Goal: Task Accomplishment & Management: Complete application form

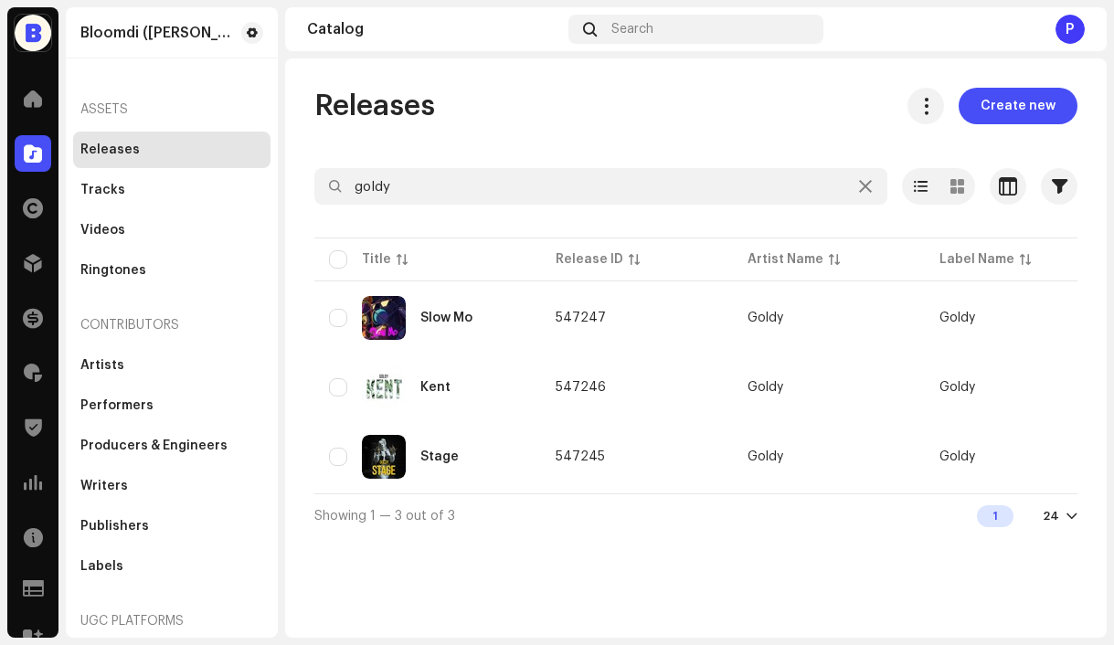
scroll to position [27, 0]
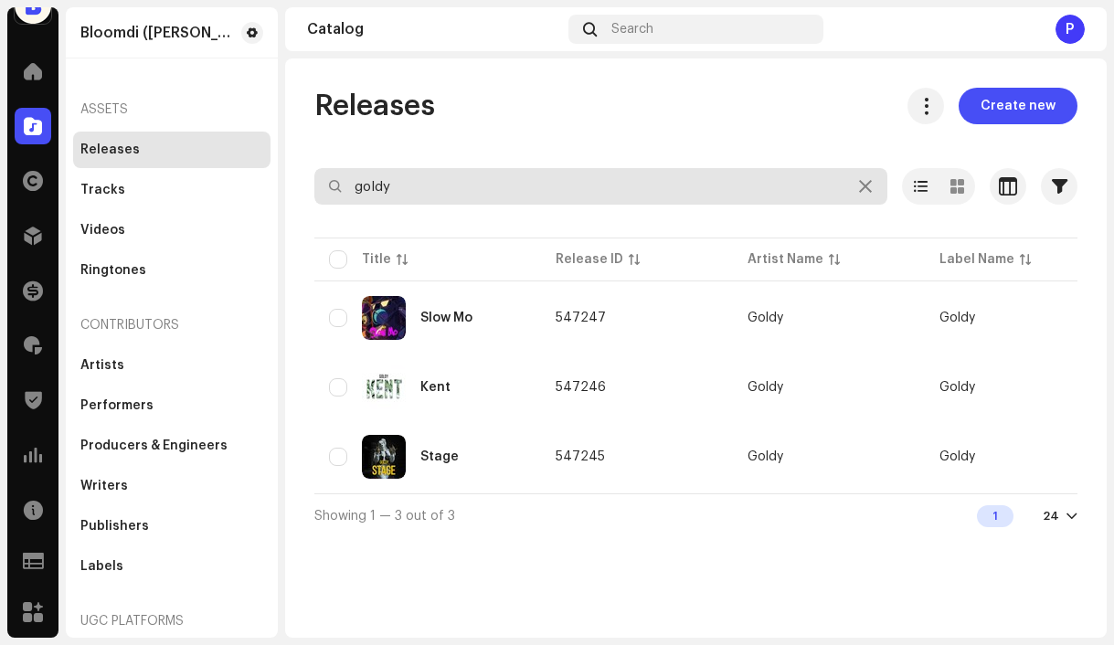
click at [416, 195] on input "goldy" at bounding box center [600, 186] width 573 height 37
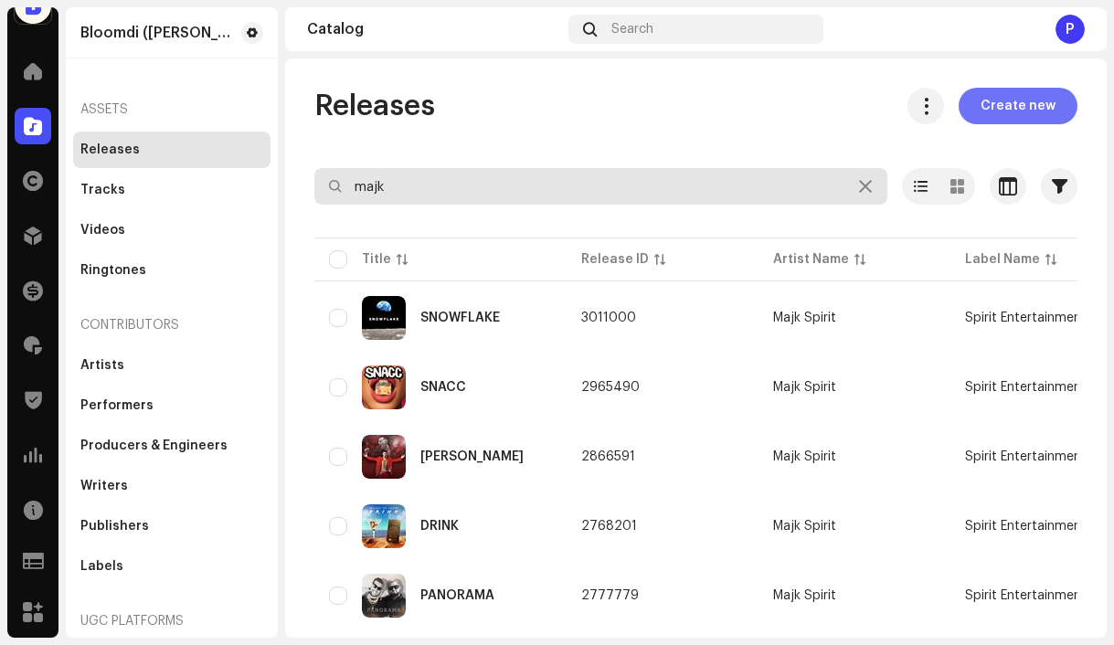
type input "majk"
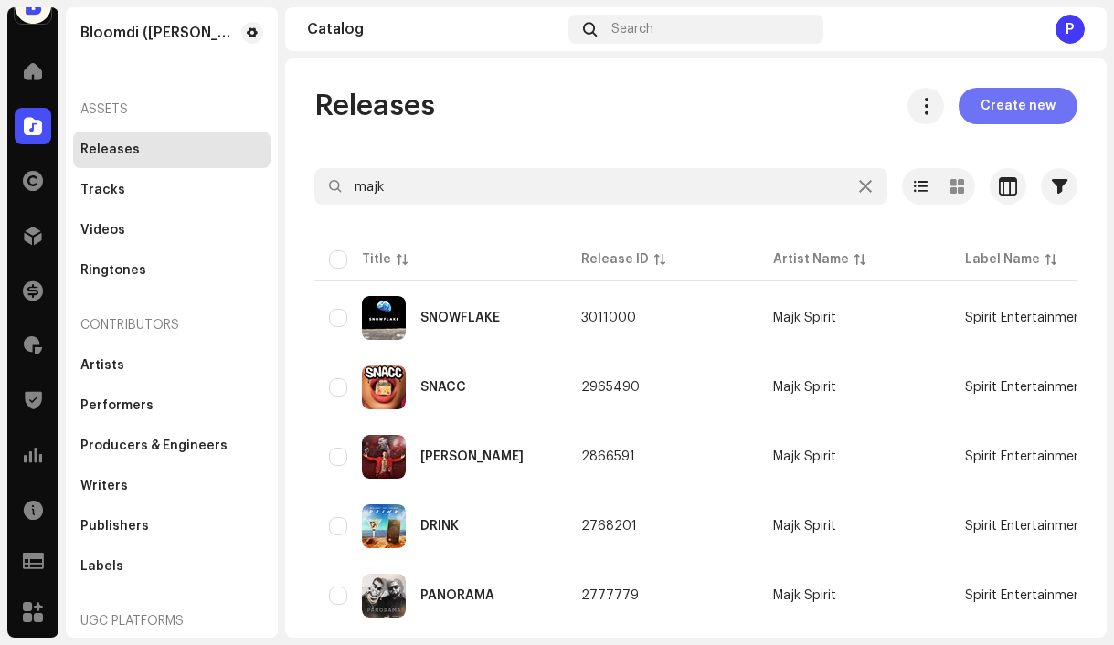
click at [982, 101] on span "Create new" at bounding box center [1018, 106] width 75 height 37
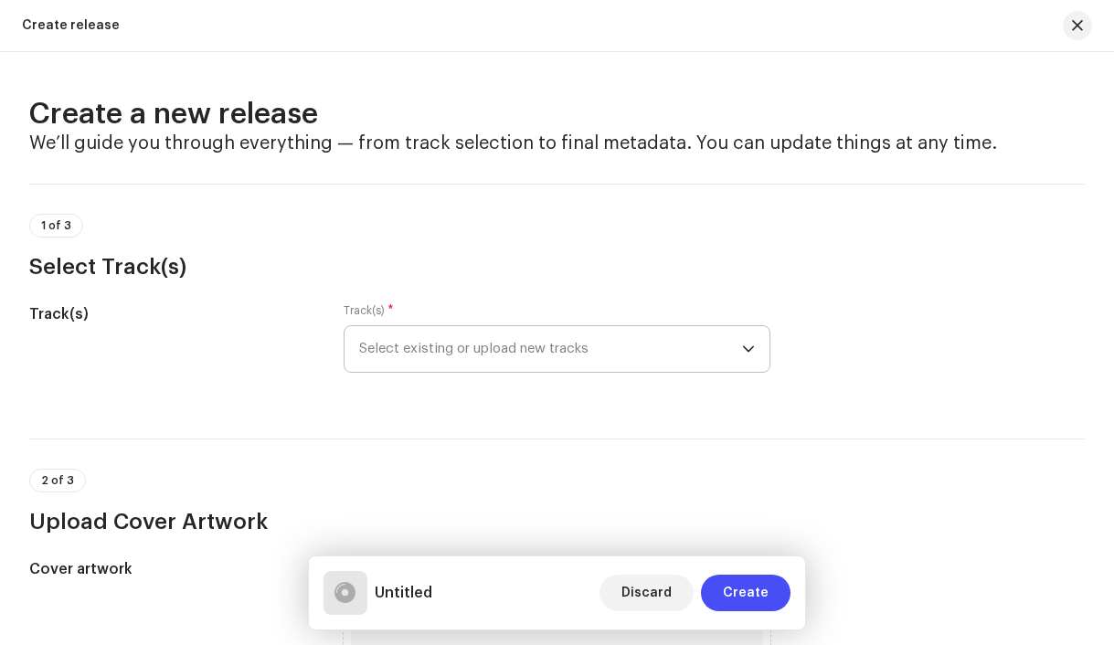
click at [486, 338] on span "Select existing or upload new tracks" at bounding box center [551, 349] width 384 height 46
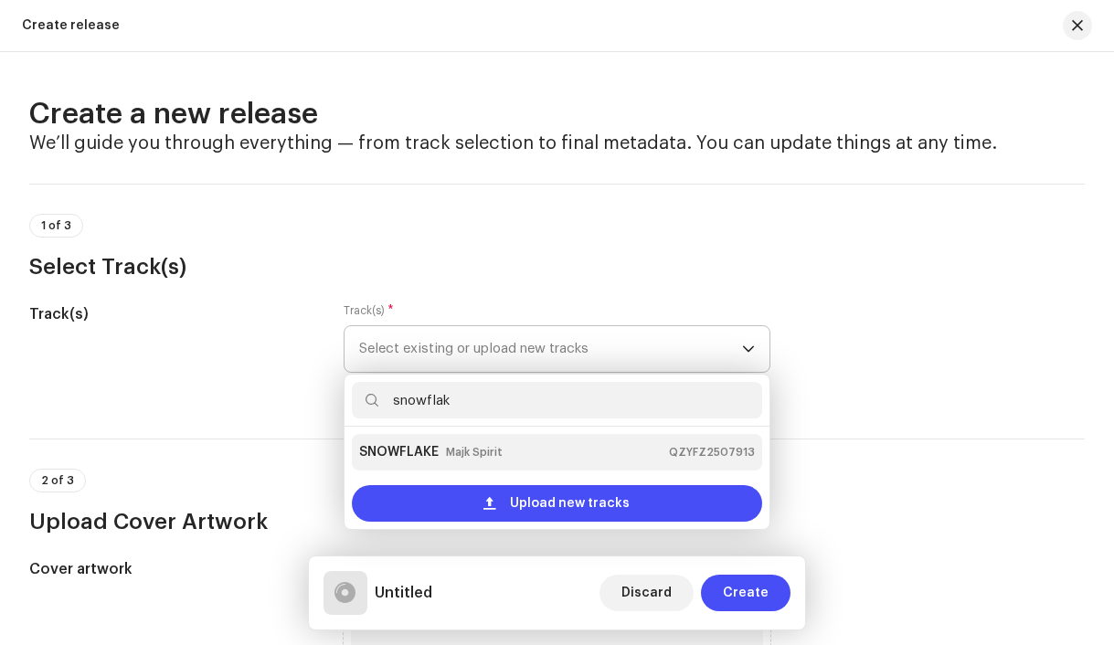
type input "snowflak"
click at [446, 459] on small "Majk Spirit" at bounding box center [474, 452] width 57 height 18
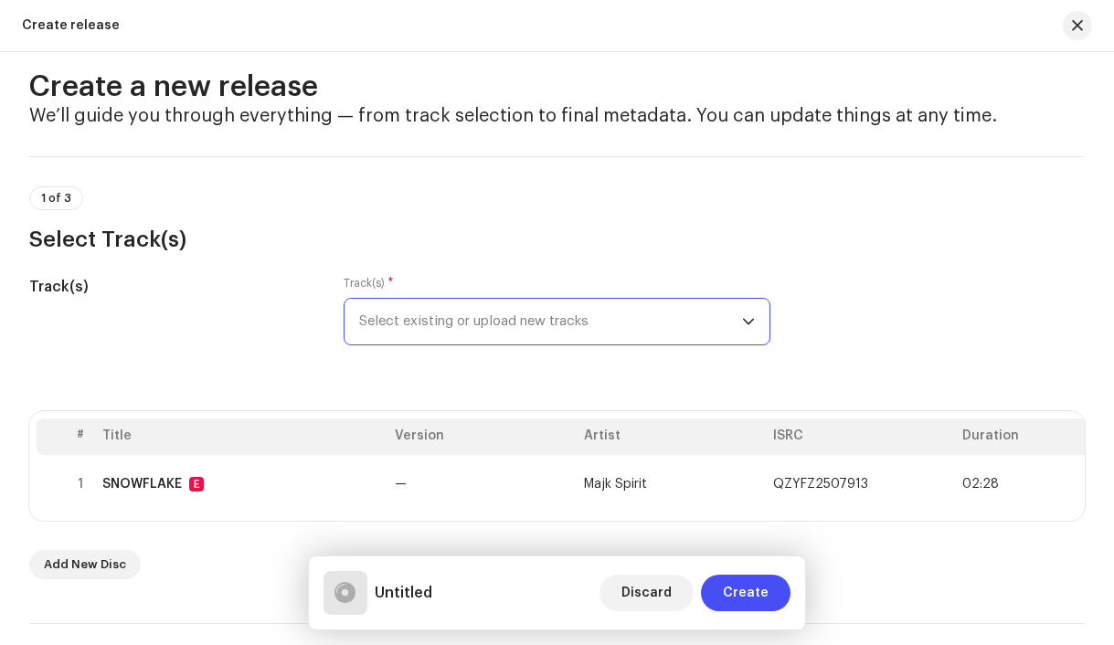
scroll to position [27, 0]
click at [496, 332] on span "Select existing or upload new tracks" at bounding box center [551, 323] width 384 height 46
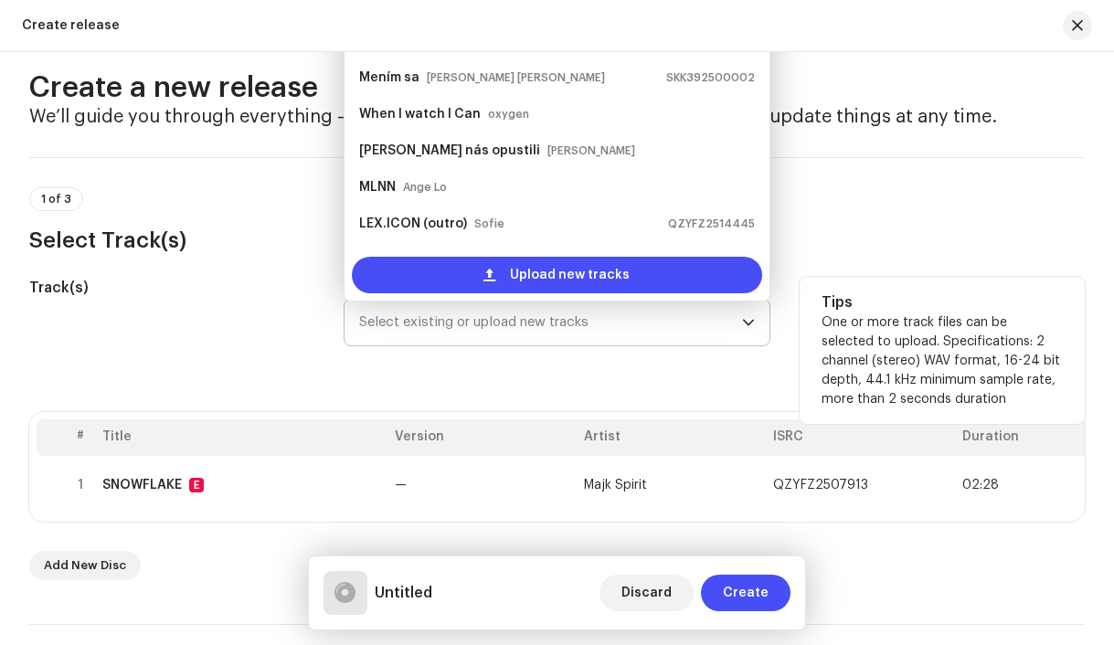
scroll to position [0, 0]
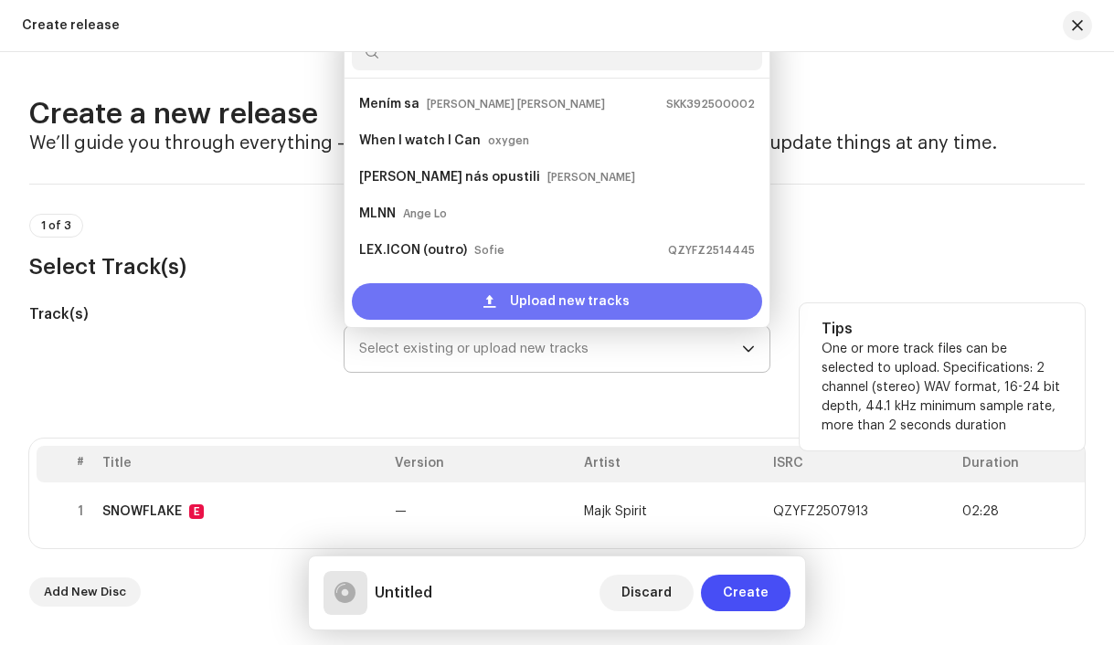
click at [473, 310] on div "Upload new tracks" at bounding box center [557, 301] width 411 height 37
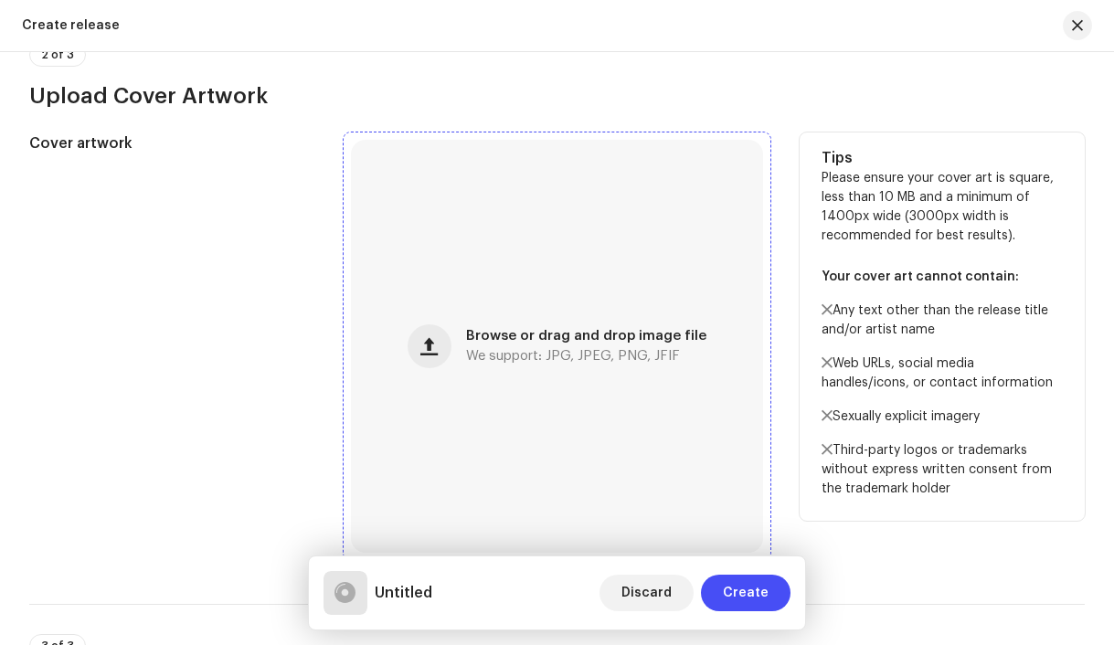
scroll to position [712, 0]
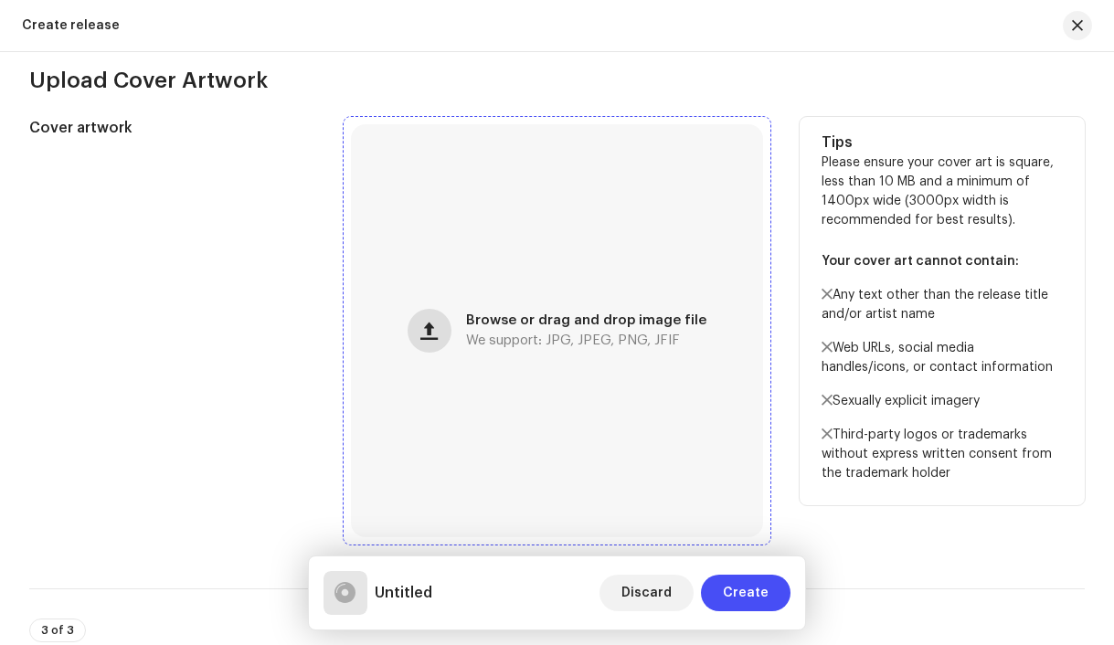
click at [432, 338] on span "button" at bounding box center [429, 331] width 17 height 15
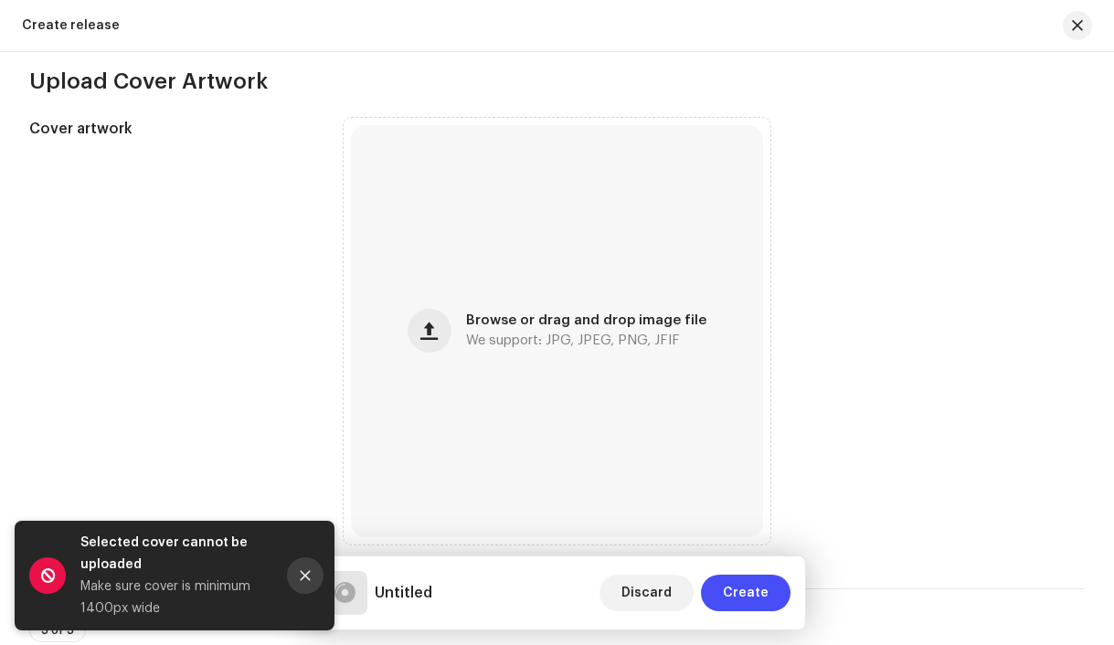
click at [310, 570] on icon "Close" at bounding box center [305, 576] width 13 height 13
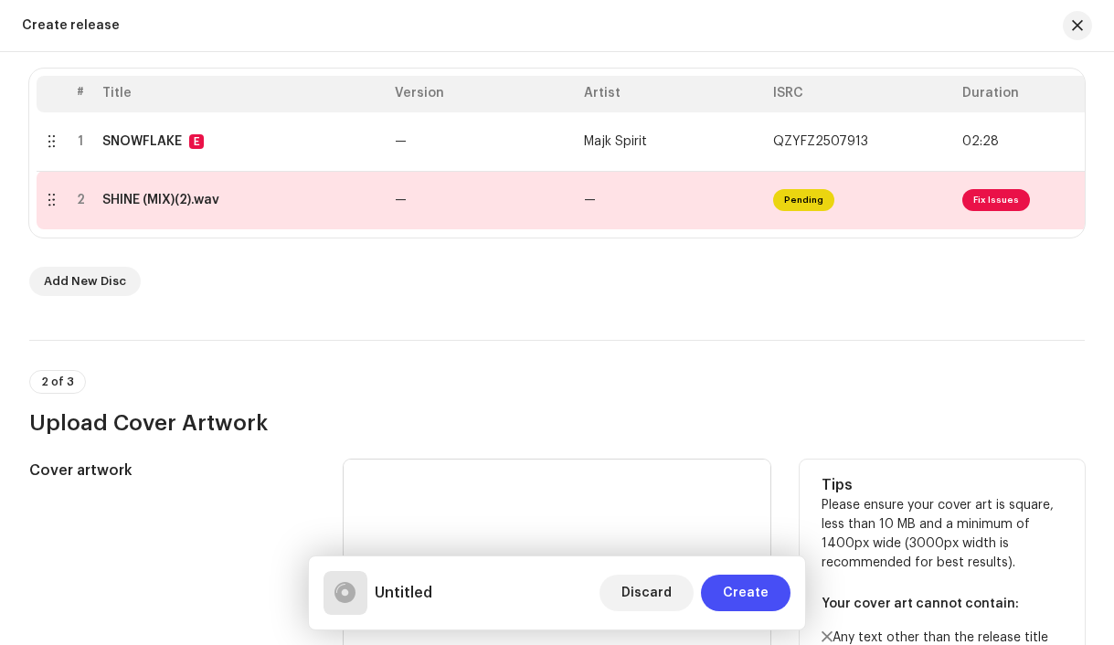
scroll to position [369, 0]
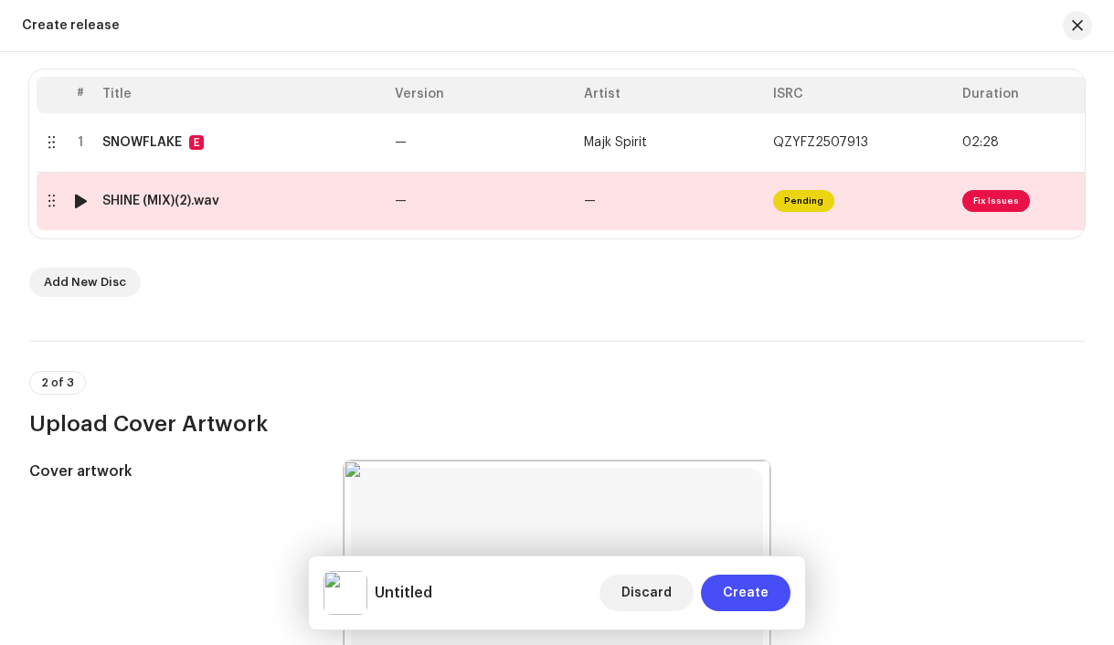
click at [208, 200] on div "SHINE (MIX)(2).wav" at bounding box center [160, 201] width 117 height 15
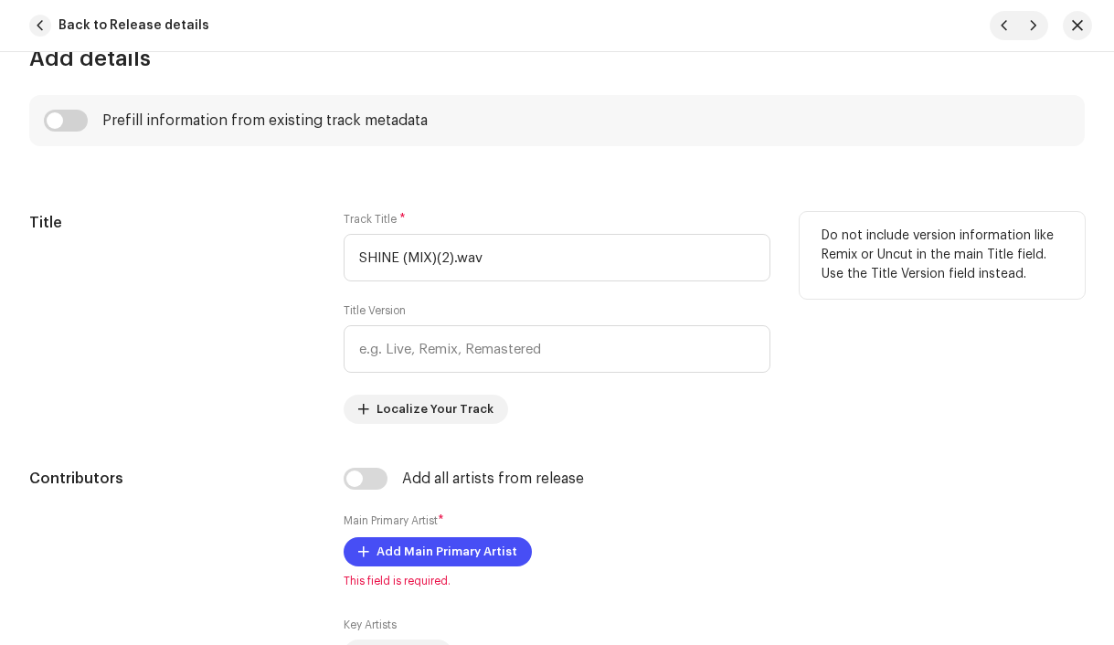
scroll to position [782, 0]
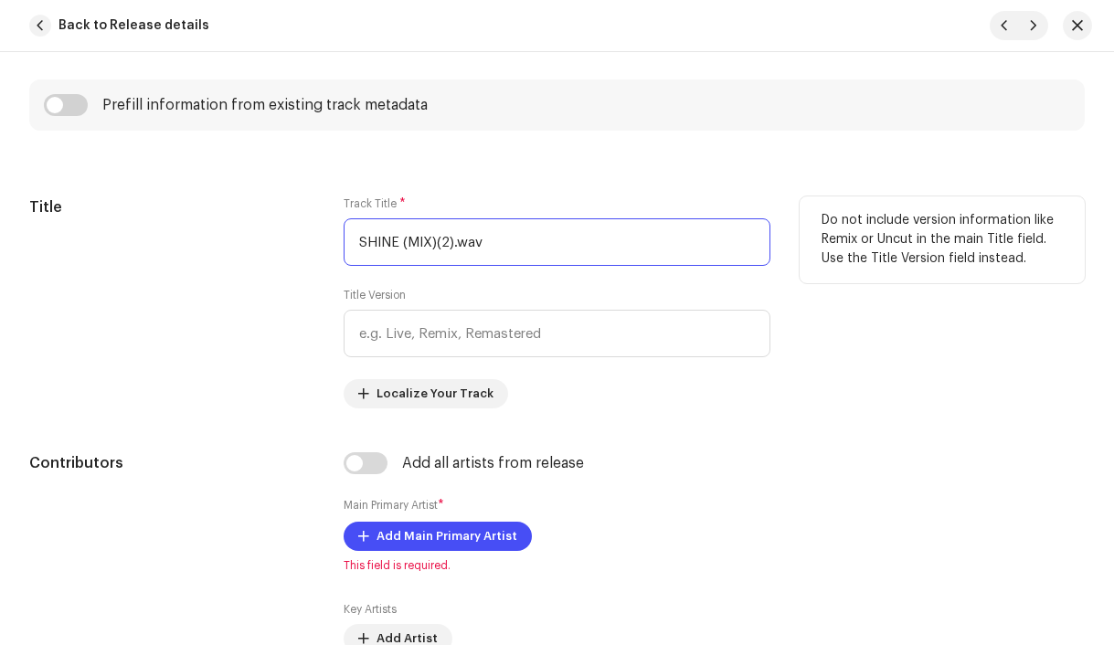
drag, startPoint x: 493, startPoint y: 251, endPoint x: 399, endPoint y: 241, distance: 94.7
click at [399, 241] on input "SHINE (MIX)(2).wav" at bounding box center [558, 242] width 428 height 48
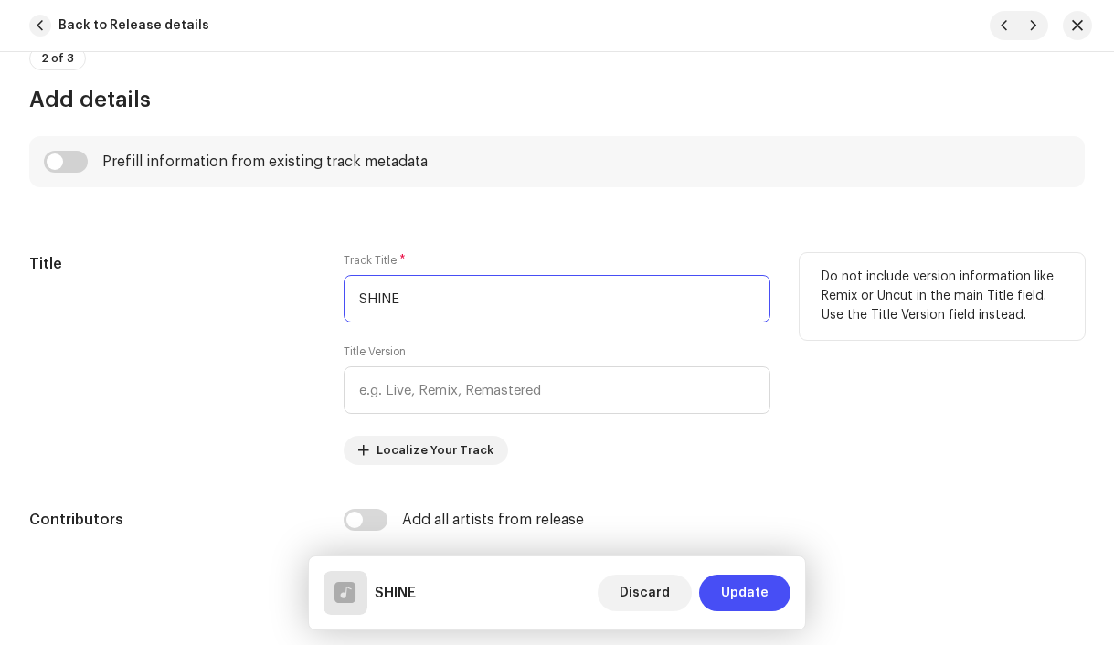
scroll to position [724, 0]
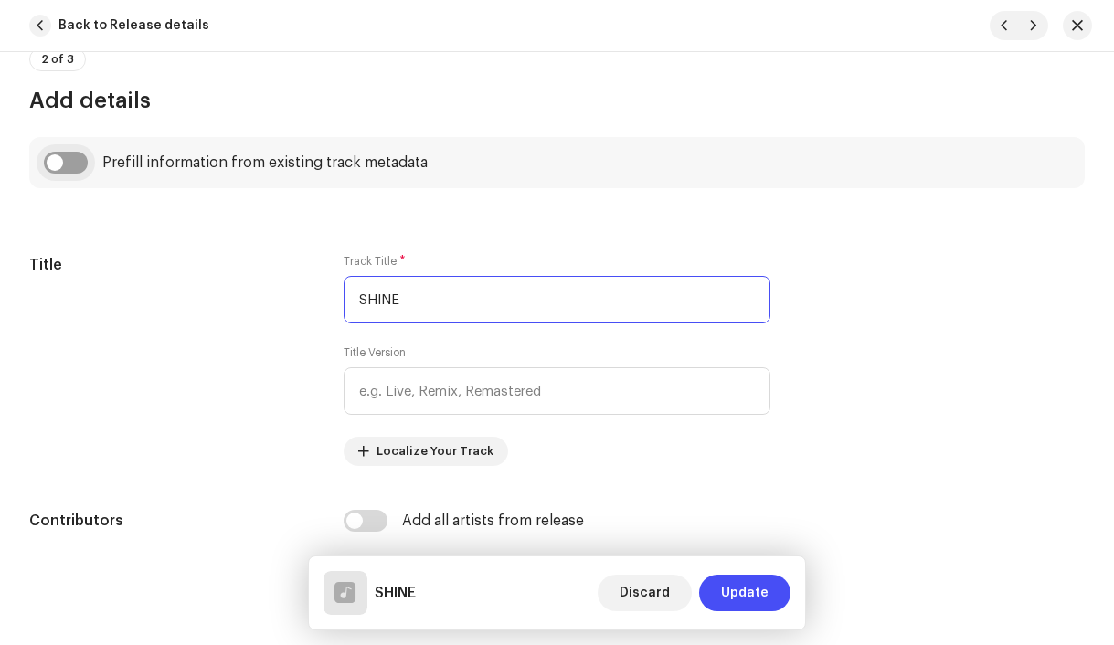
type input "SHINE"
click at [55, 161] on input "checkbox" at bounding box center [66, 163] width 44 height 22
checkbox input "true"
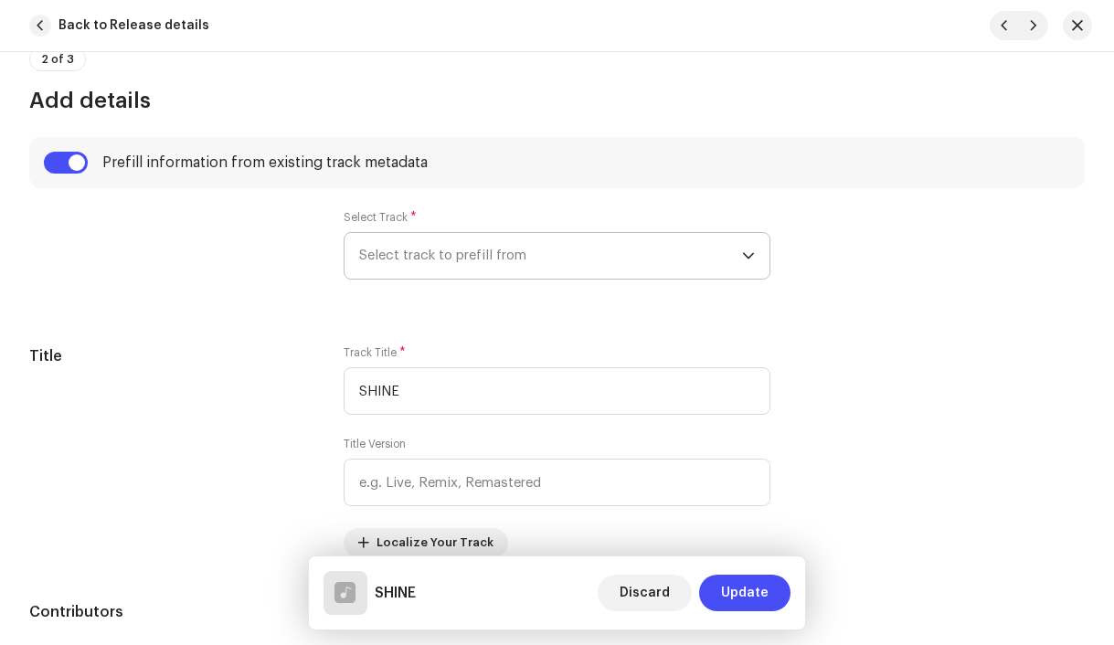
click at [447, 263] on span "Select track to prefill from" at bounding box center [551, 256] width 384 height 46
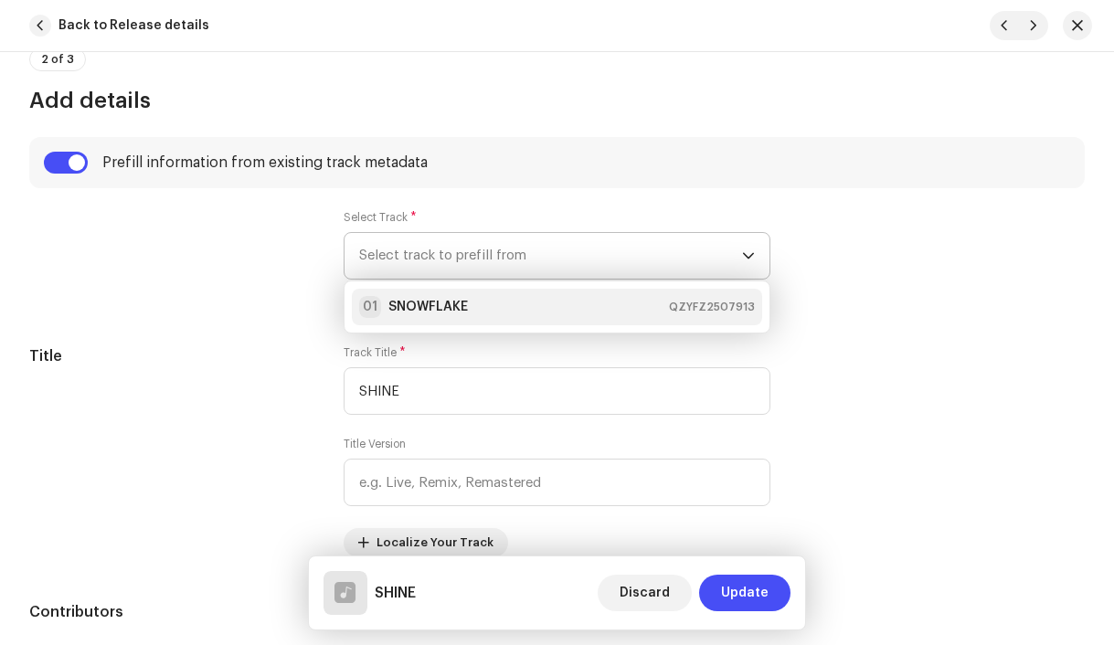
click at [453, 296] on div "01 SNOWFLAKE" at bounding box center [413, 307] width 109 height 22
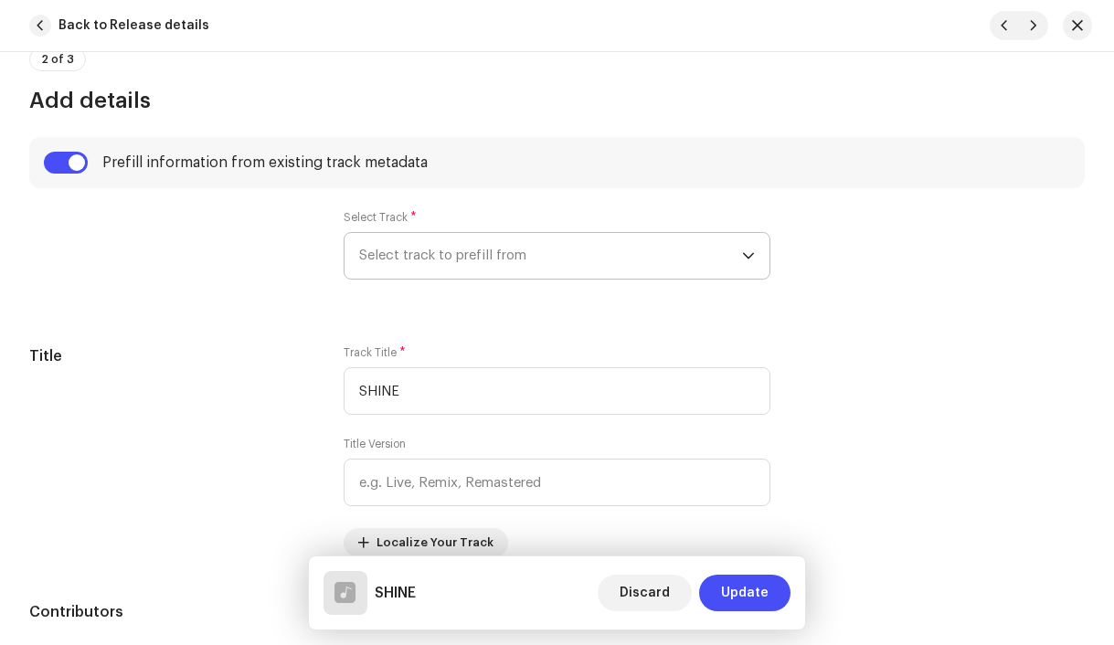
type input "00:15"
radio input "true"
type input "Spirit Entertainment, distributed by Bloomdi"
checkbox input "true"
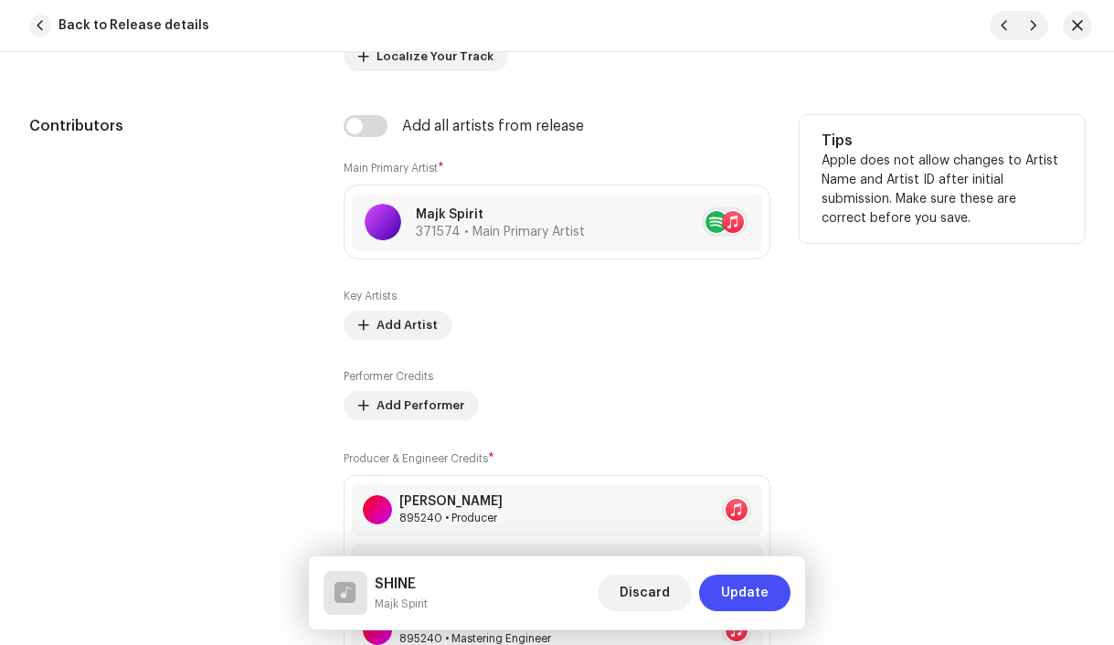
scroll to position [1222, 0]
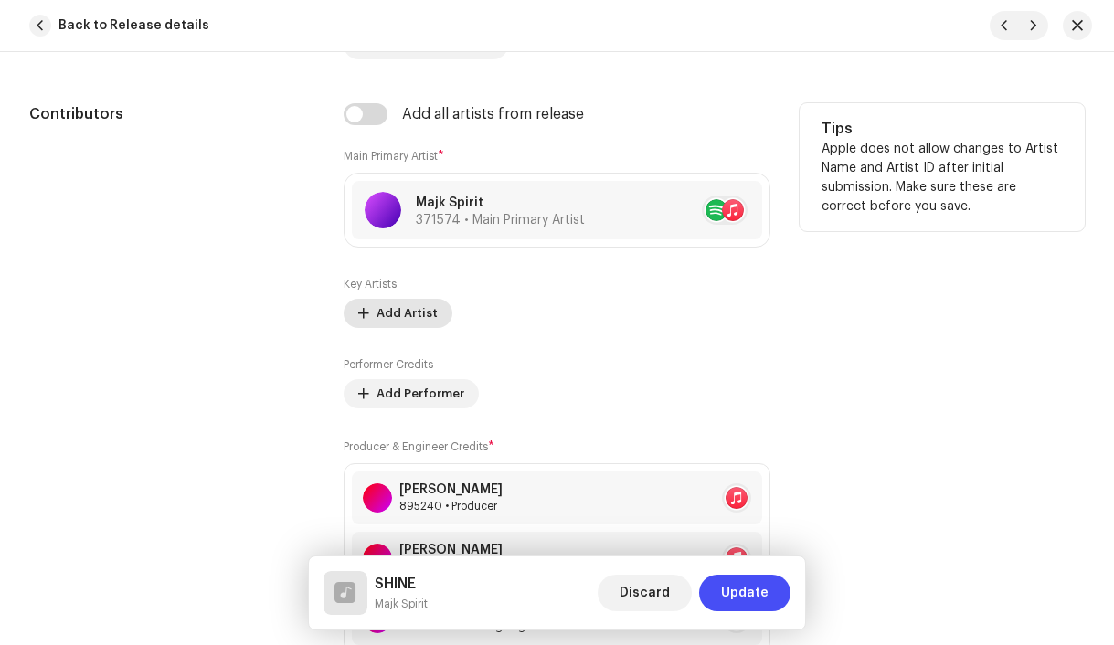
click at [392, 319] on span "Add Artist" at bounding box center [407, 313] width 61 height 37
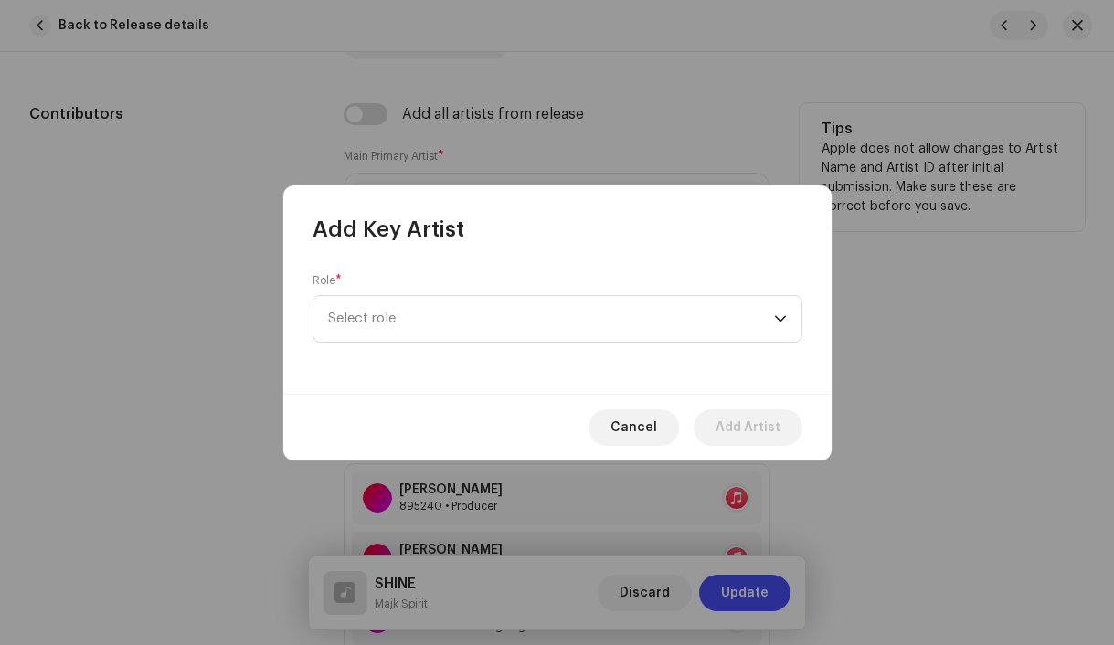
click at [392, 319] on span "Select role" at bounding box center [551, 319] width 446 height 46
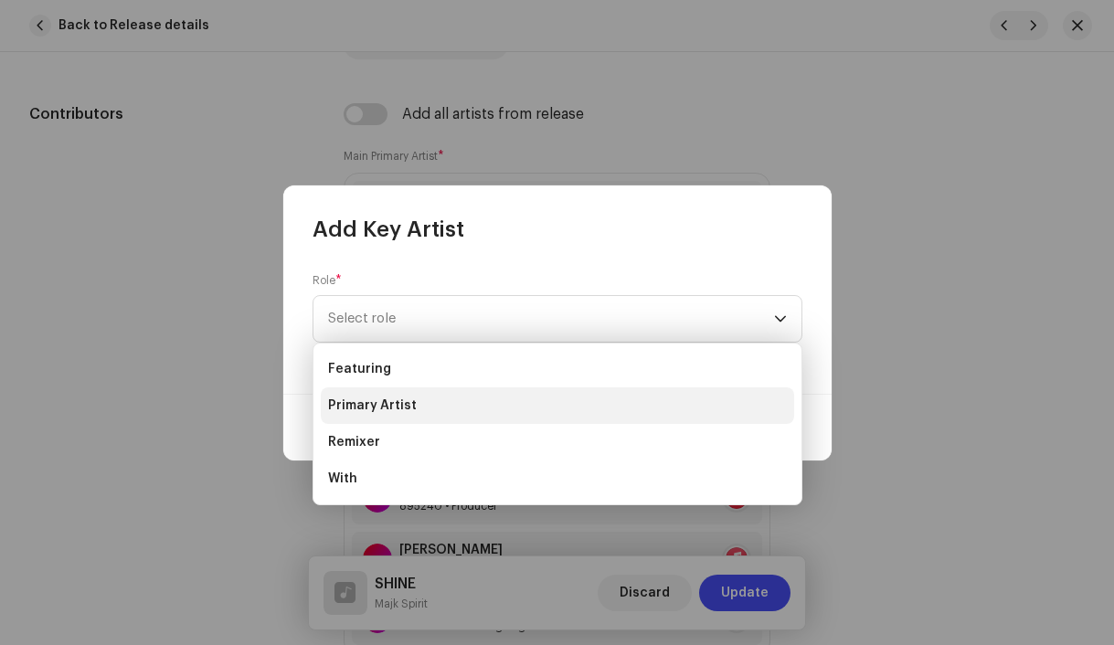
click at [403, 400] on span "Primary Artist" at bounding box center [372, 406] width 89 height 18
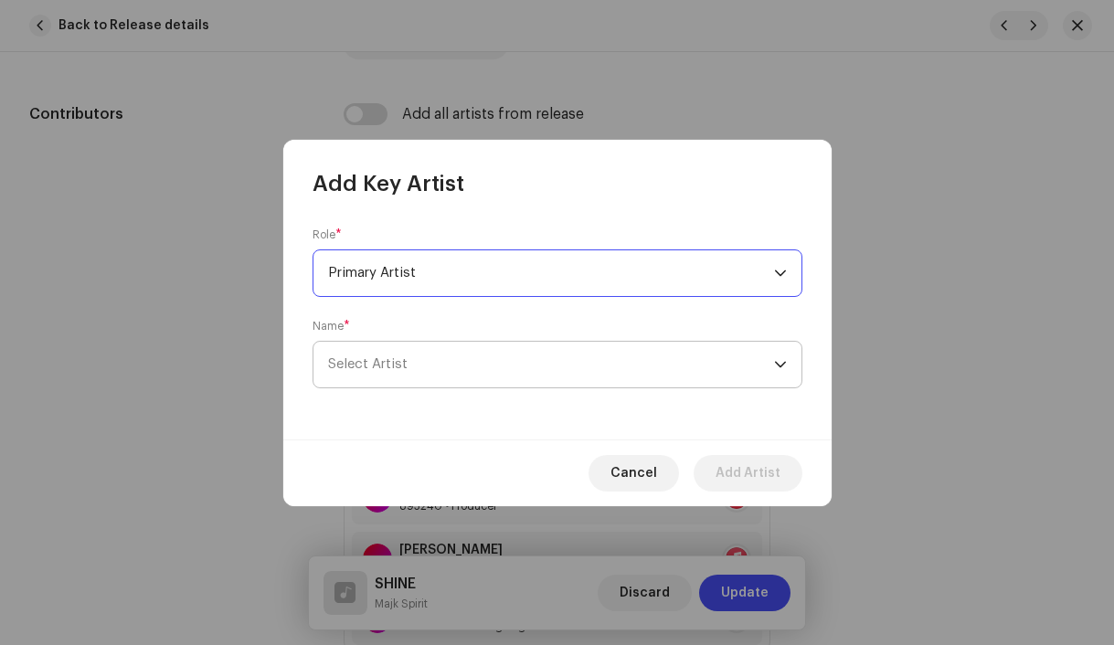
click at [391, 352] on span "Select Artist" at bounding box center [551, 365] width 446 height 46
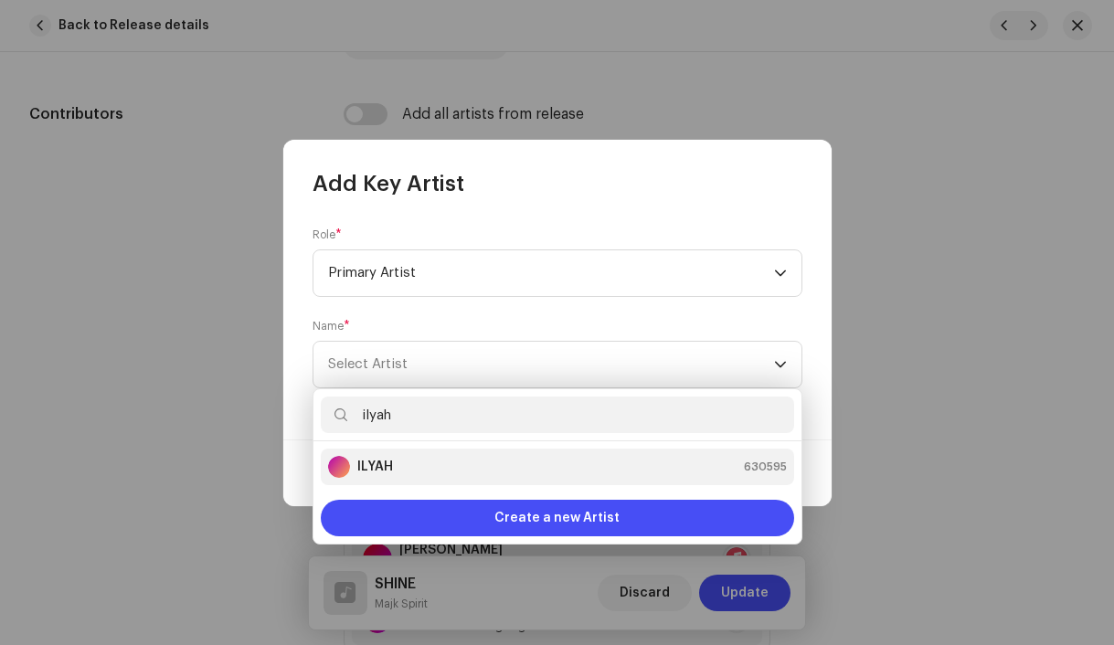
type input "ilyah"
click at [379, 464] on strong "ILYAH" at bounding box center [375, 467] width 36 height 18
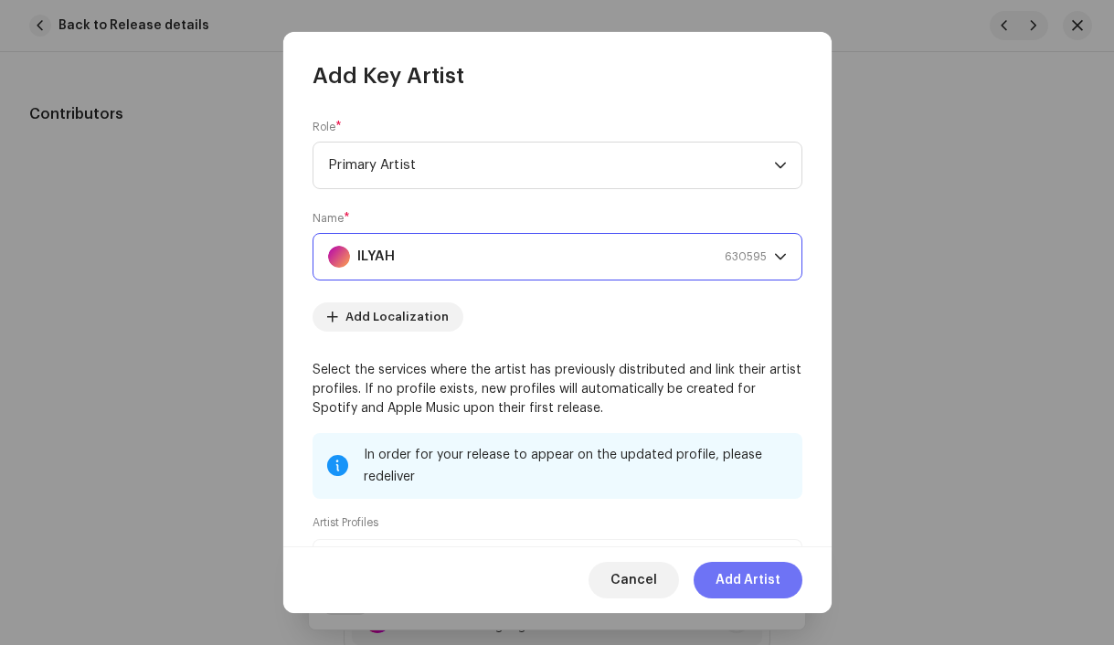
click at [727, 570] on span "Add Artist" at bounding box center [748, 580] width 65 height 37
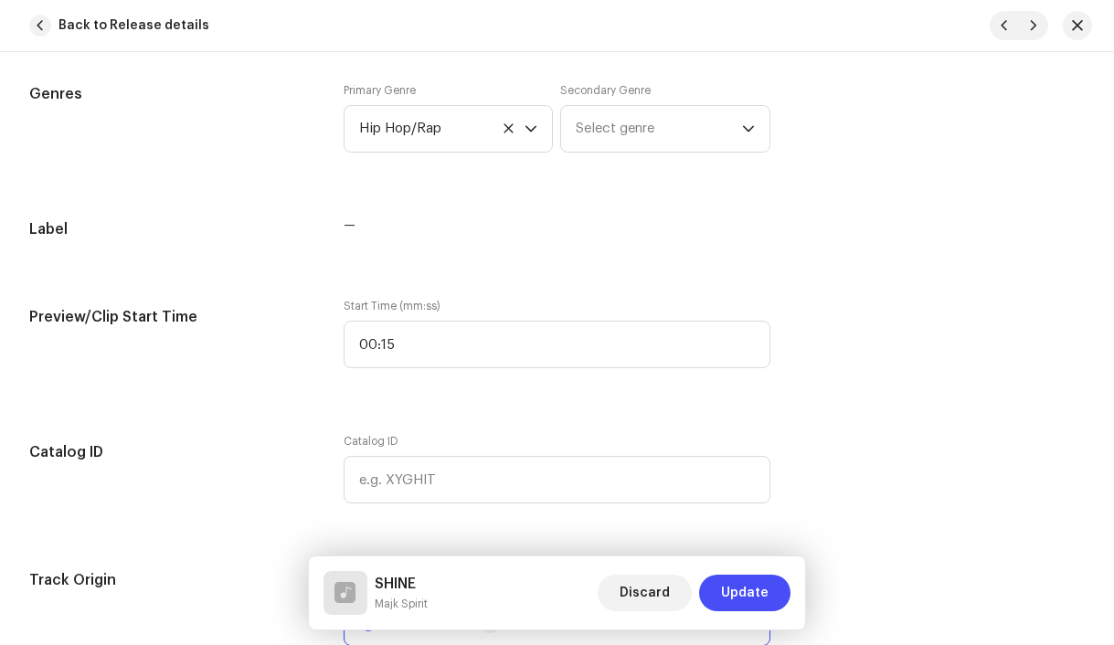
scroll to position [1947, 0]
click at [618, 148] on span "Select genre" at bounding box center [659, 132] width 166 height 46
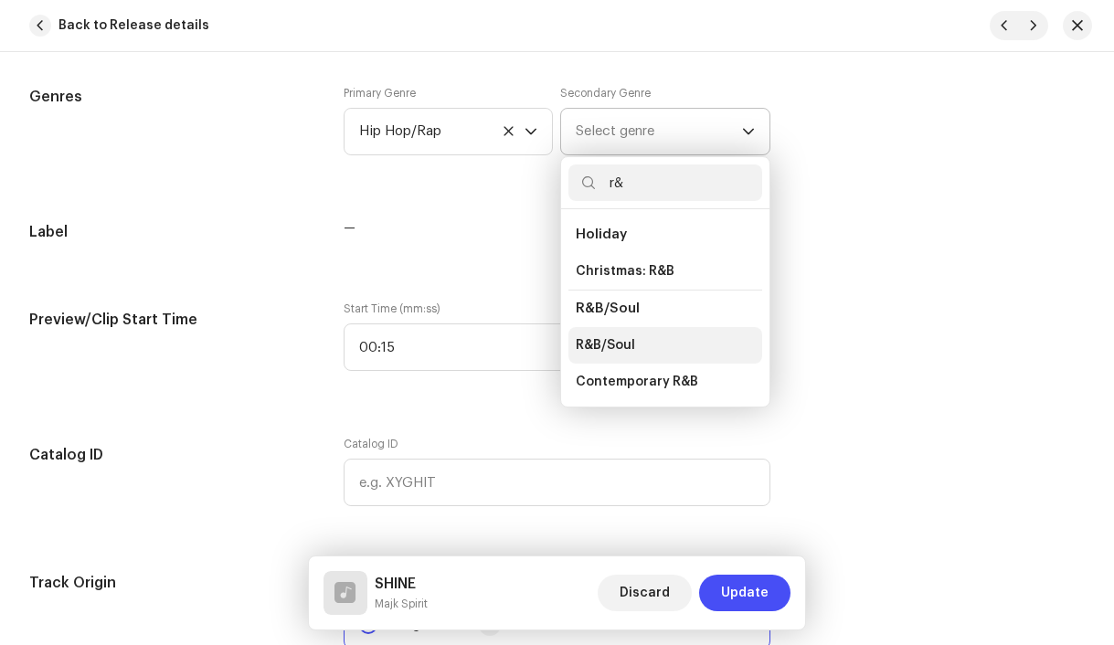
type input "r&"
click at [613, 345] on span "R&B/Soul" at bounding box center [605, 345] width 59 height 18
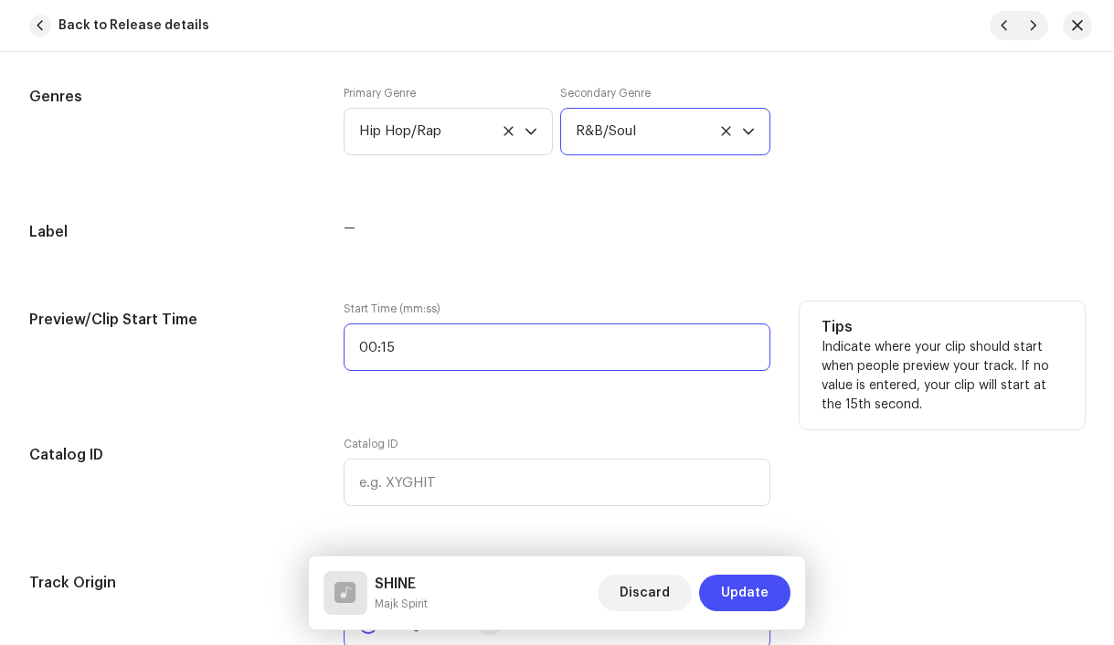
click at [549, 353] on input "00:15" at bounding box center [558, 348] width 428 height 48
type input ":"
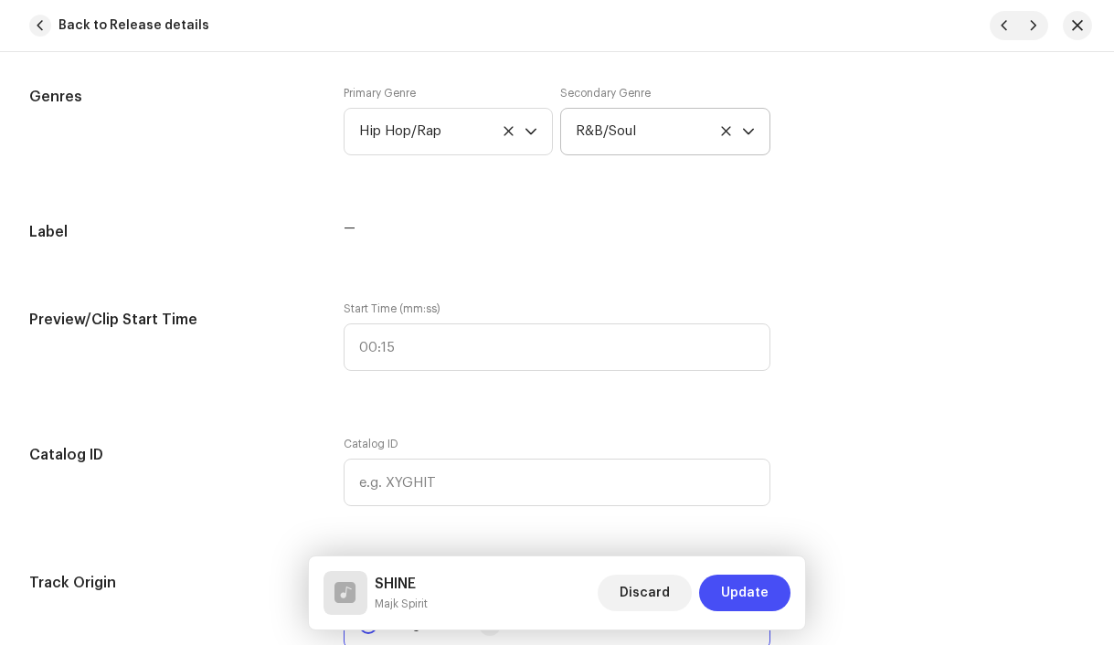
click at [574, 406] on div "Track details Complete the following to finalize your track. 1 of 3 Add Audio F…" at bounding box center [557, 273] width 1114 height 4249
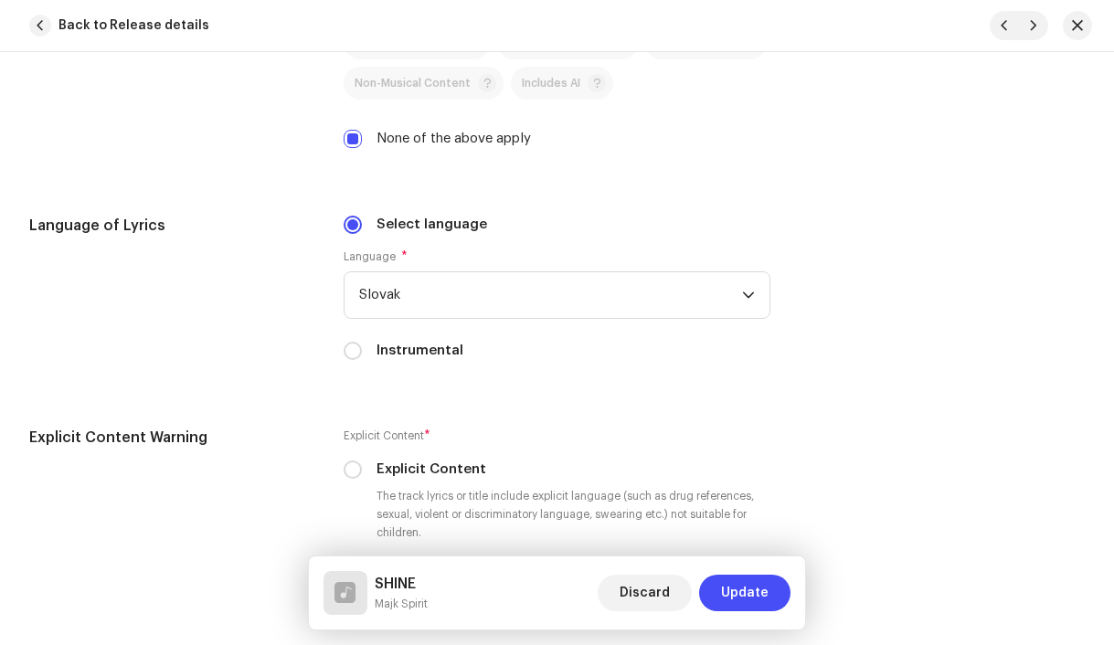
scroll to position [3153, 0]
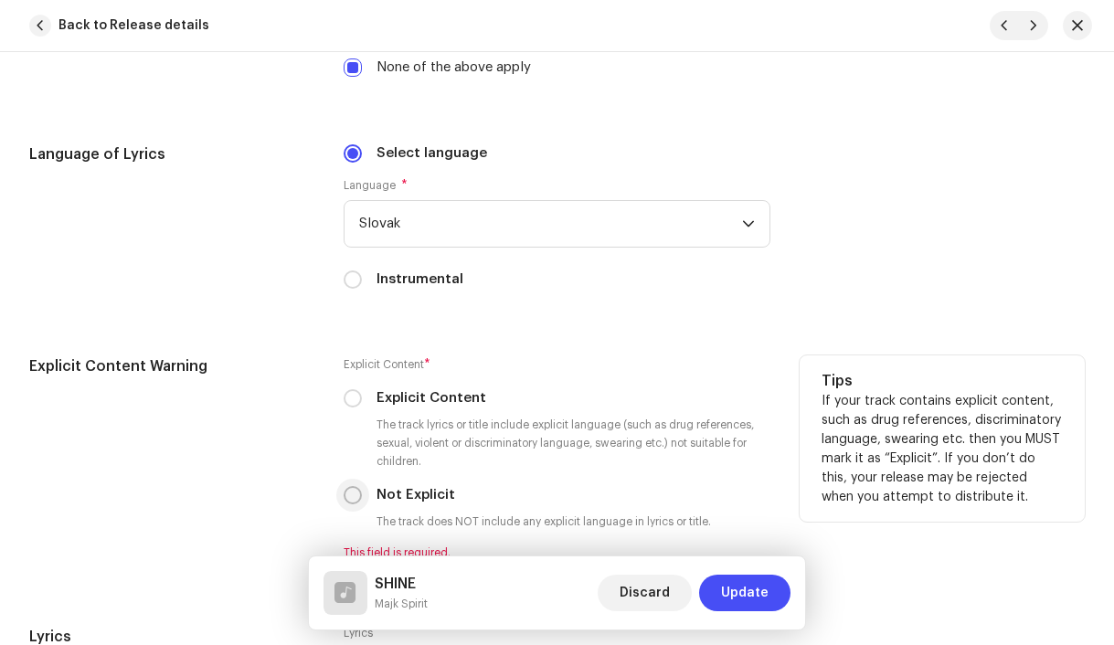
click at [350, 499] on input "Not Explicit" at bounding box center [353, 495] width 18 height 18
radio input "true"
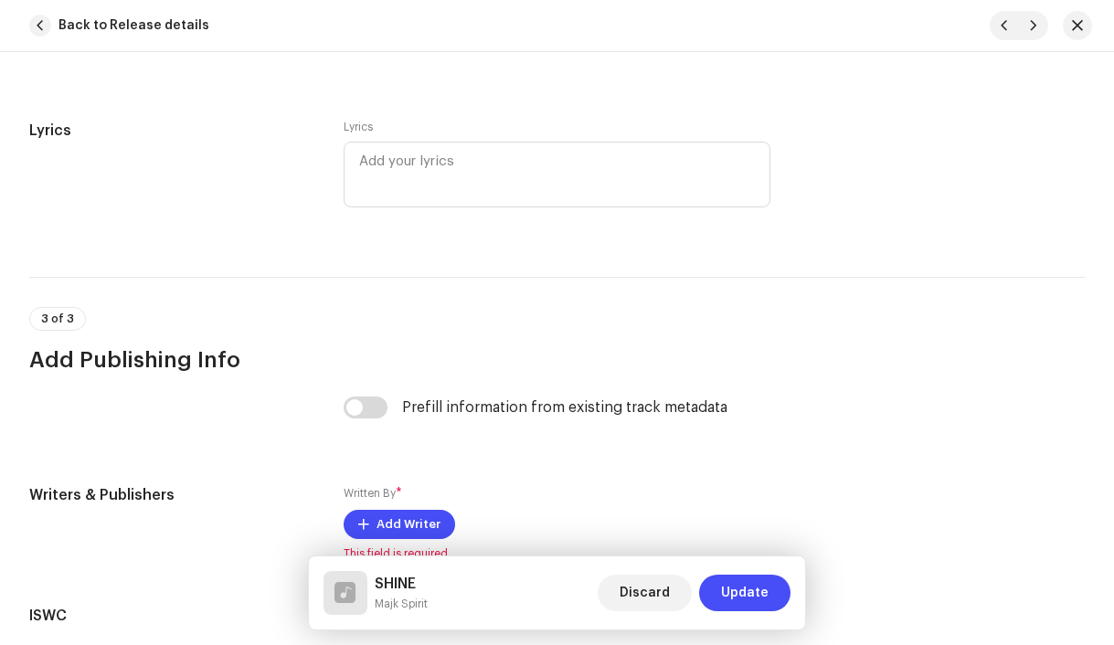
scroll to position [3858, 0]
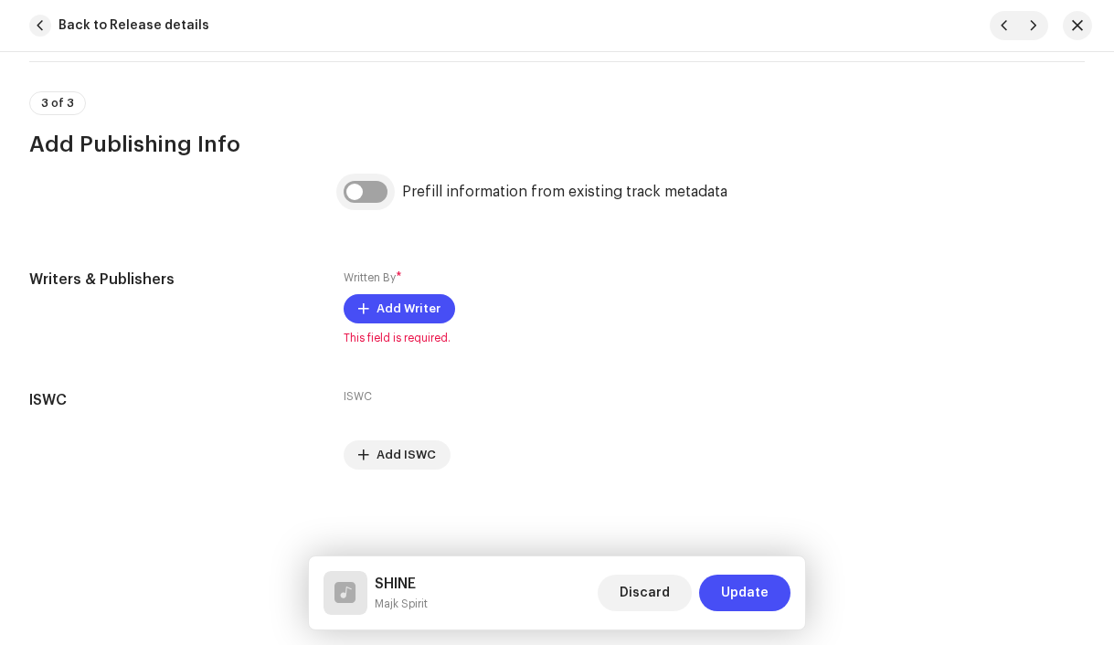
click at [356, 188] on input "checkbox" at bounding box center [366, 192] width 44 height 22
checkbox input "true"
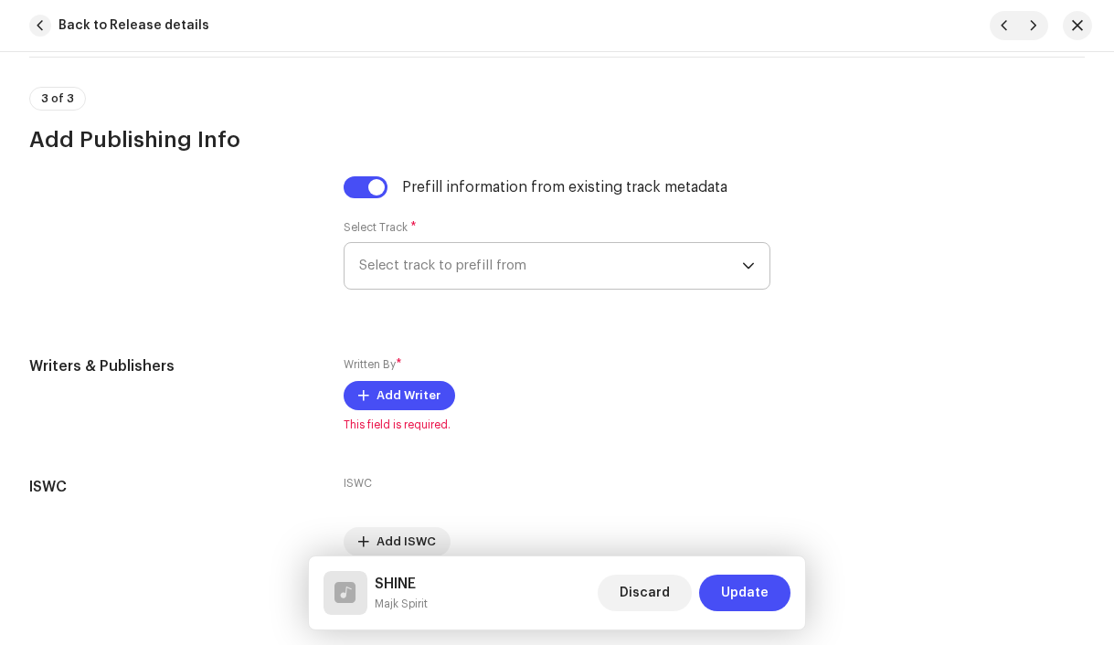
click at [433, 272] on span "Select track to prefill from" at bounding box center [551, 266] width 384 height 46
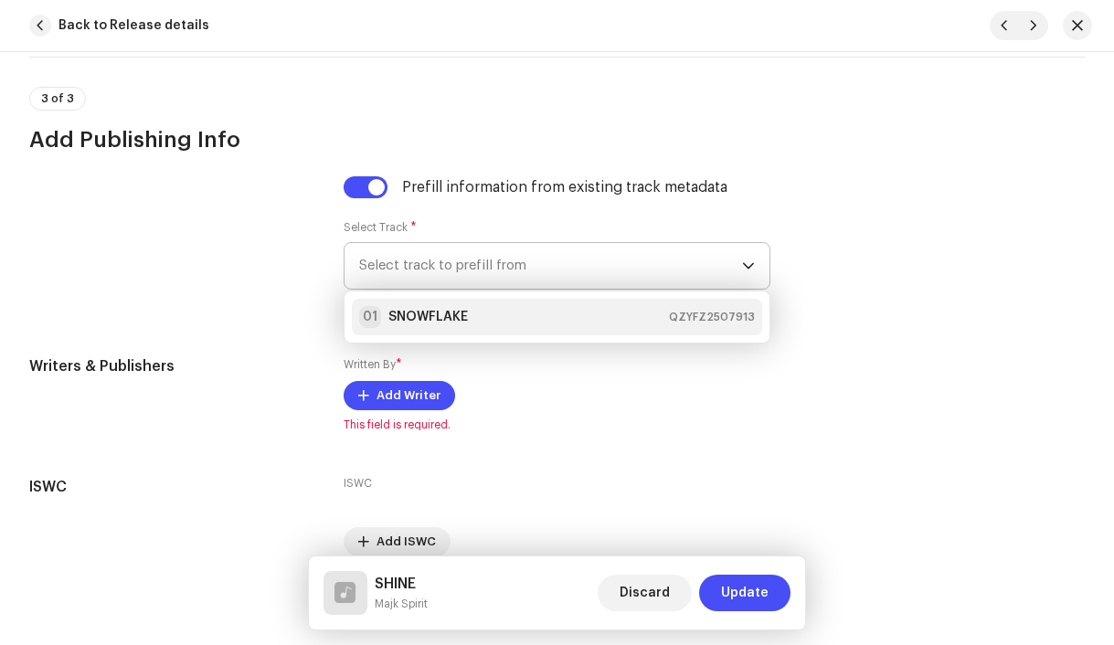
click at [436, 319] on strong "SNOWFLAKE" at bounding box center [429, 317] width 80 height 18
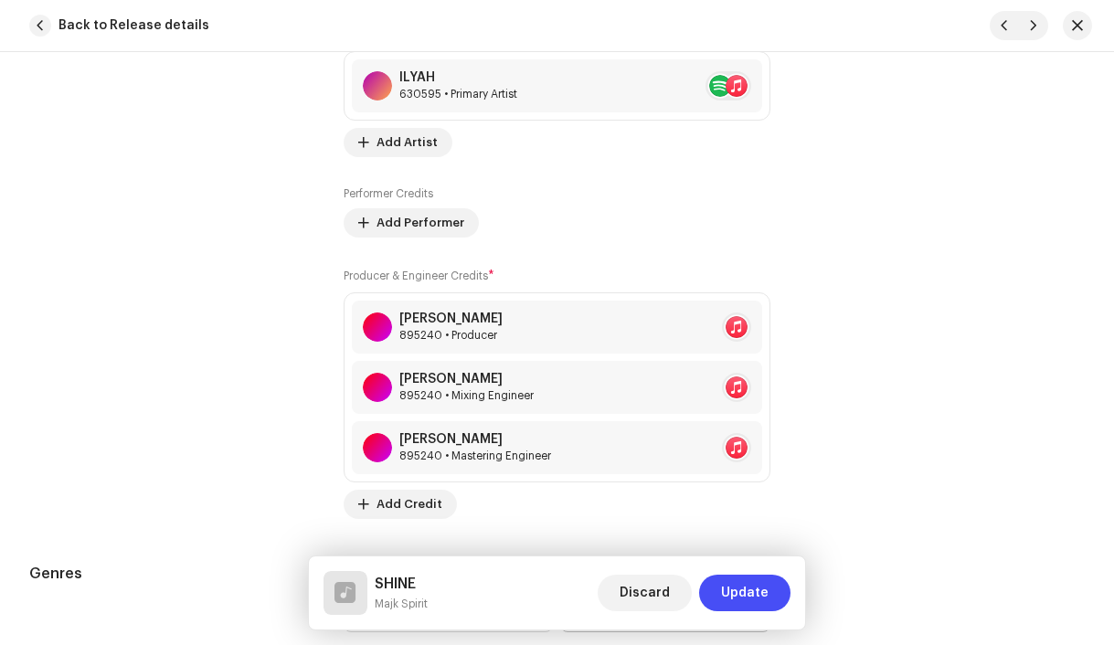
scroll to position [1471, 0]
click at [537, 328] on div "[PERSON_NAME] 895240 • Producer" at bounding box center [557, 326] width 411 height 53
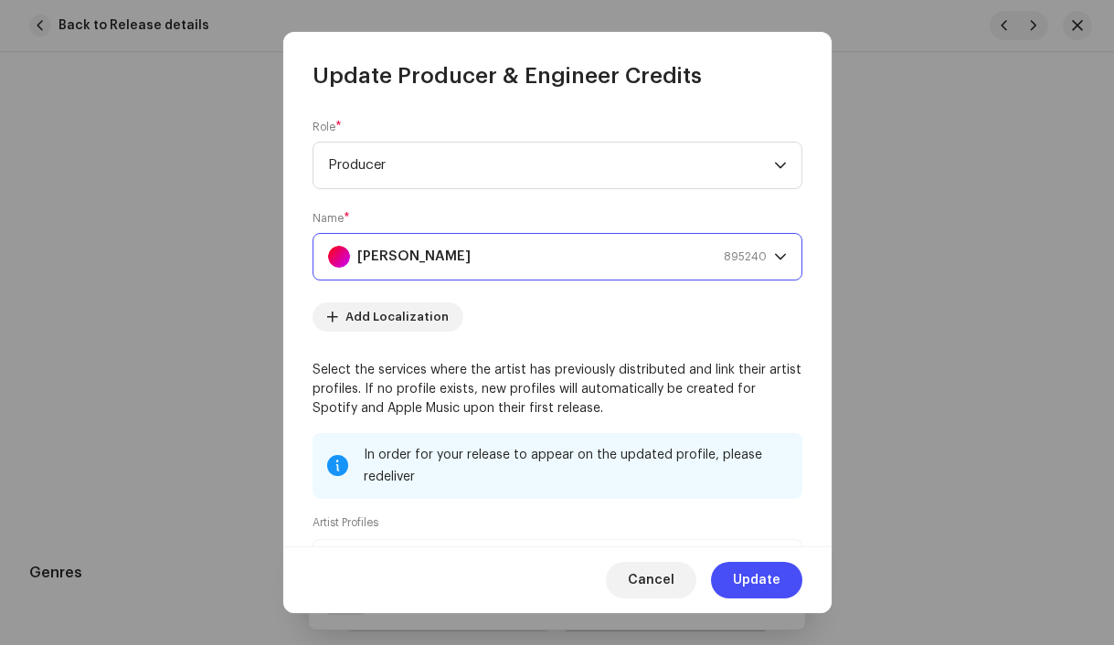
click at [432, 263] on strong "[PERSON_NAME]" at bounding box center [413, 257] width 113 height 46
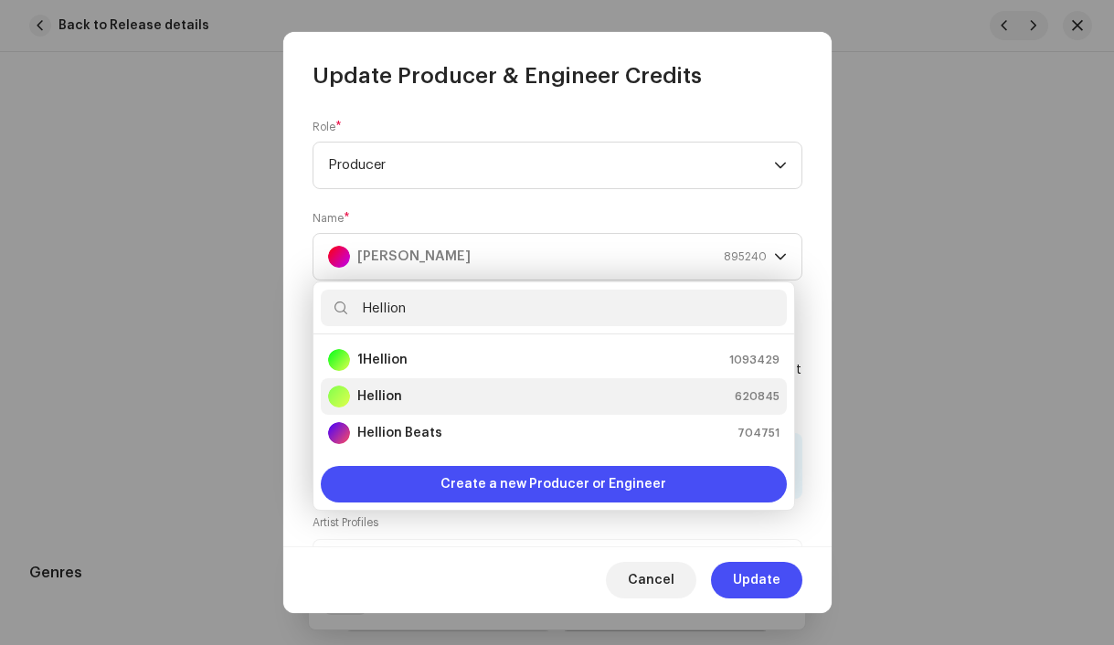
type input "Hellion"
click at [414, 389] on div "Hellion 620845" at bounding box center [554, 397] width 452 height 22
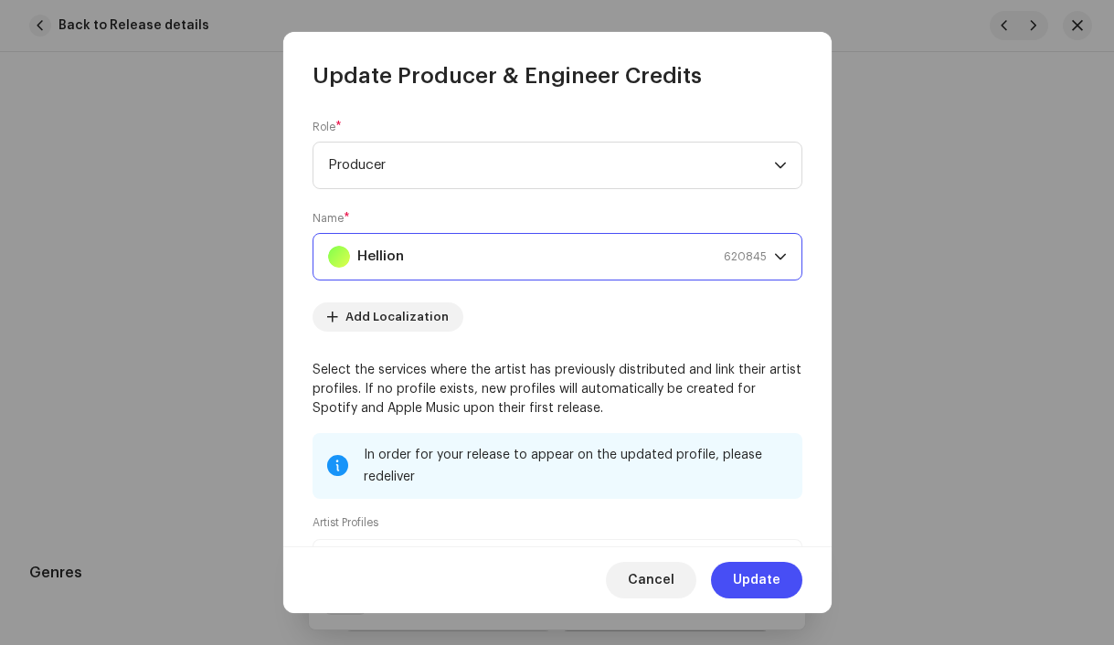
click at [760, 581] on span "Update" at bounding box center [757, 580] width 48 height 37
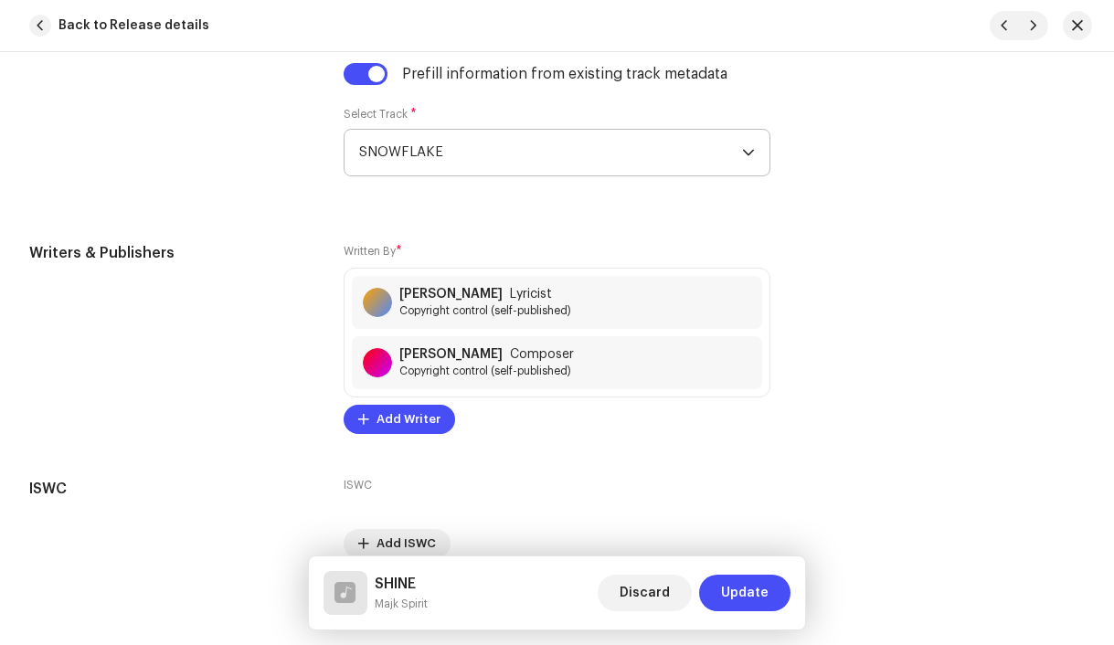
scroll to position [4065, 0]
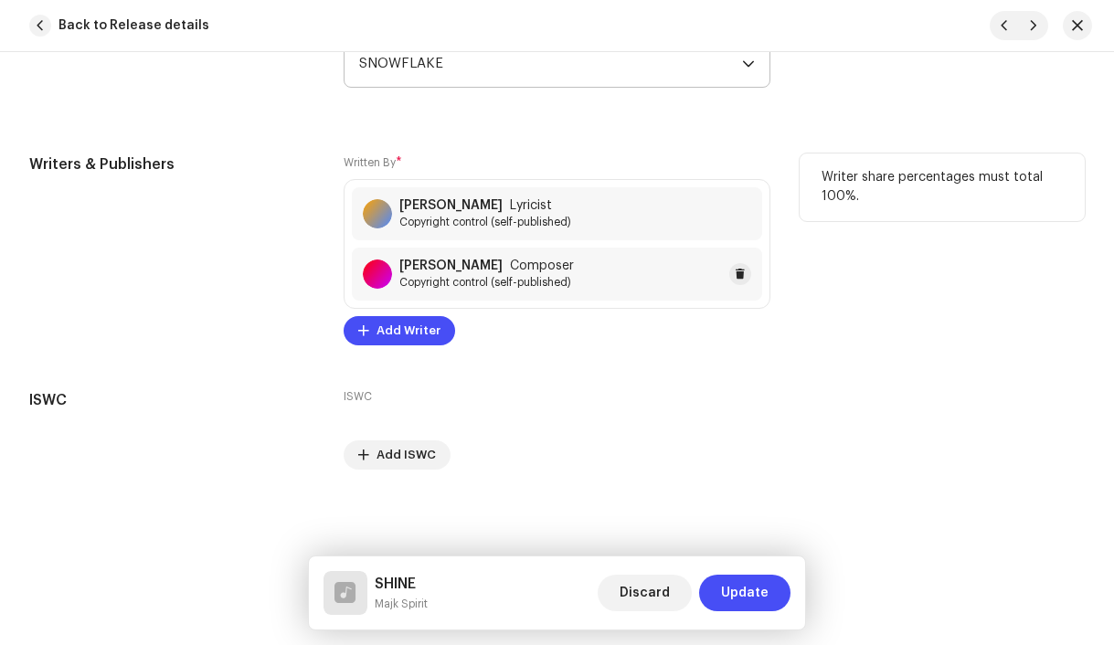
click at [488, 285] on span "Copyright control (self-published)" at bounding box center [487, 282] width 175 height 15
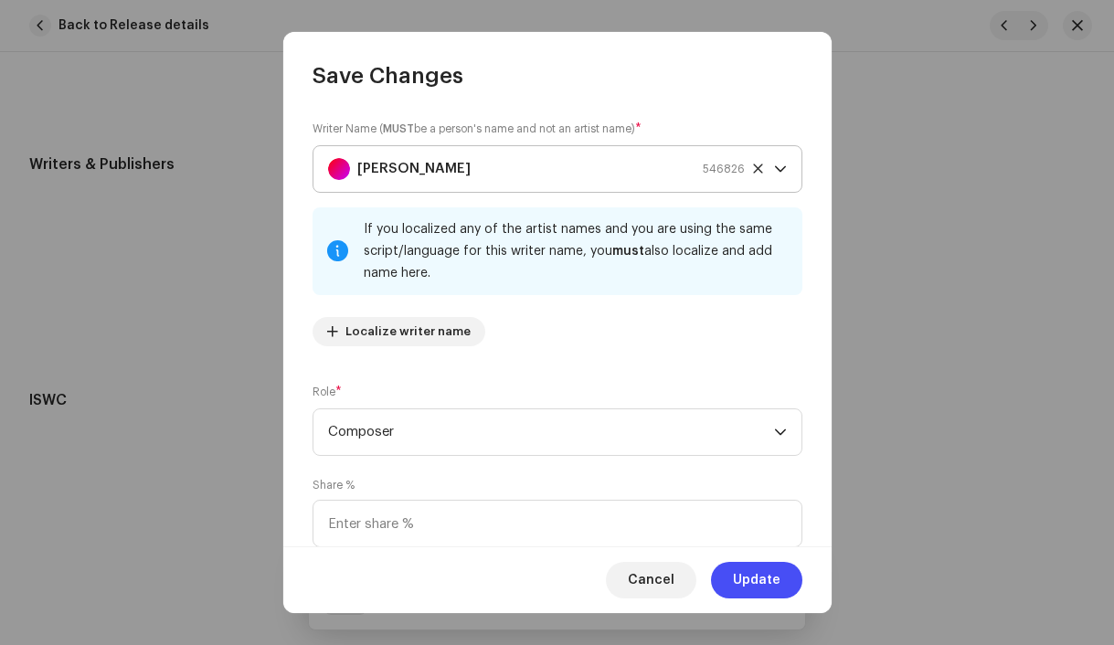
click at [420, 168] on strong "[PERSON_NAME]" at bounding box center [413, 169] width 113 height 46
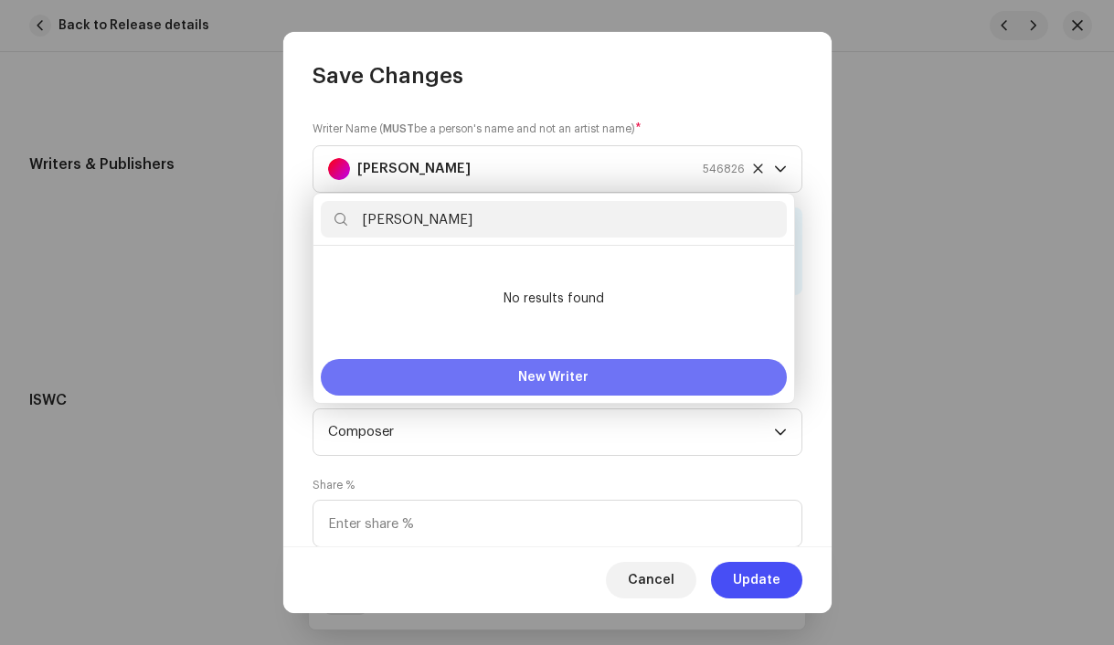
type input "[PERSON_NAME]"
click at [452, 378] on button "New Writer" at bounding box center [554, 377] width 466 height 37
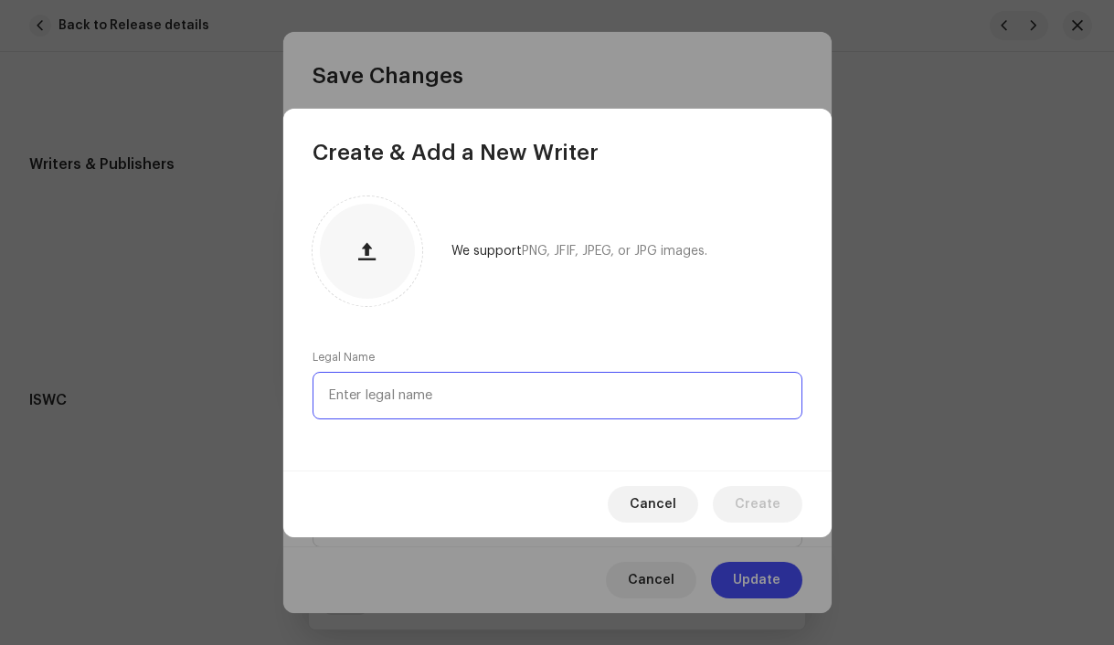
click at [431, 400] on input "text" at bounding box center [558, 396] width 490 height 48
paste input "[PERSON_NAME]"
type input "[PERSON_NAME]"
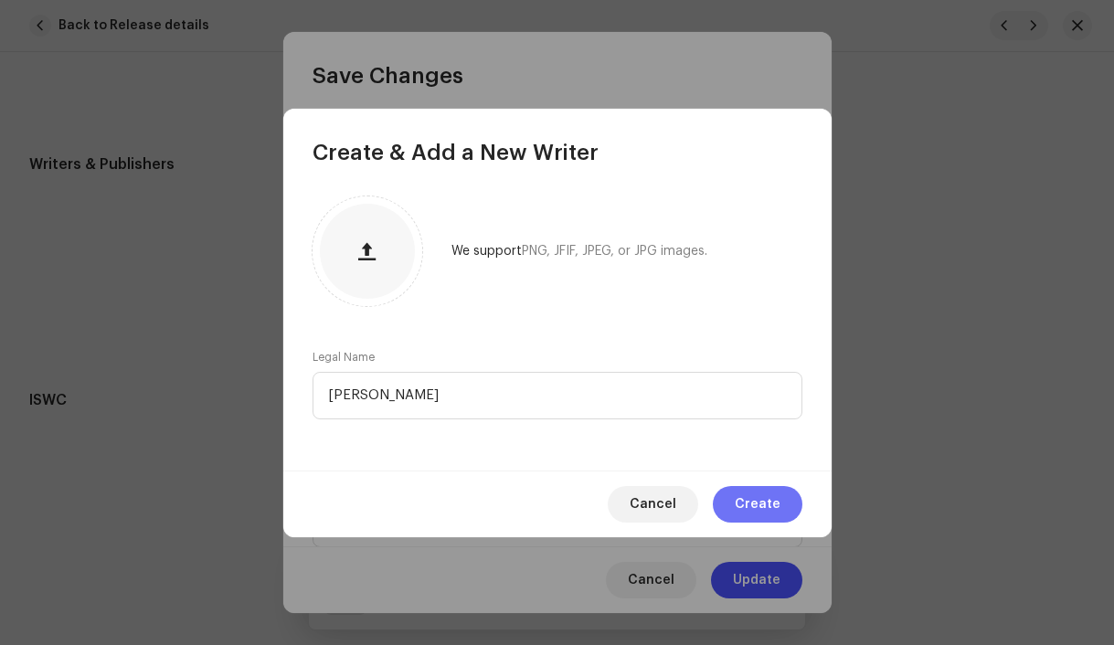
click at [745, 517] on span "Create" at bounding box center [758, 504] width 46 height 37
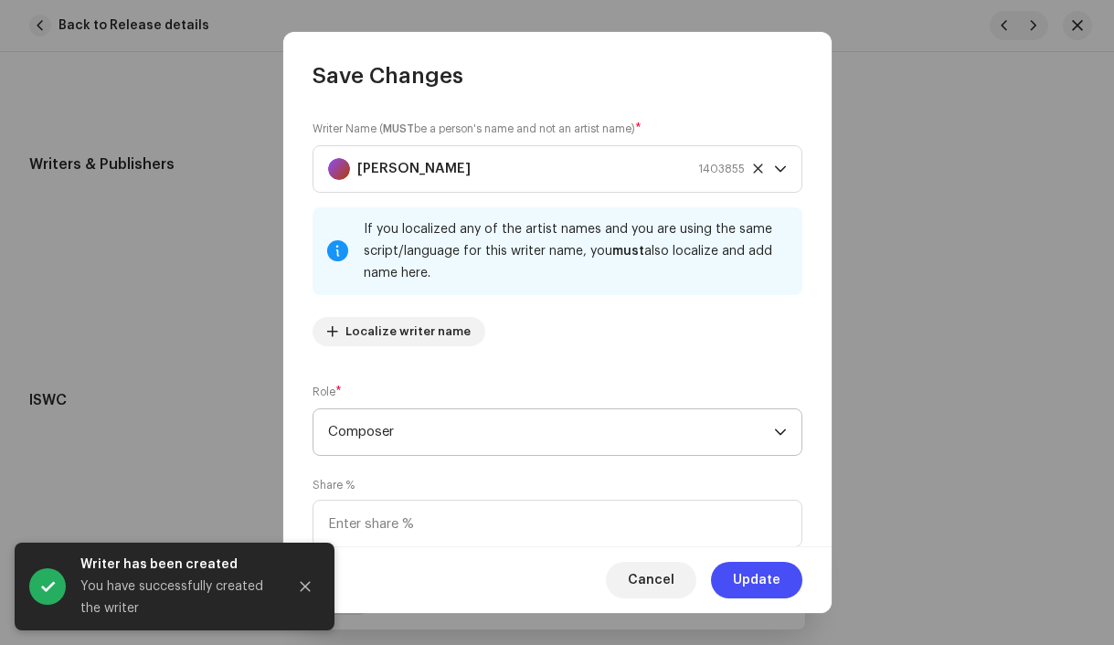
click at [483, 433] on span "Composer" at bounding box center [551, 433] width 446 height 46
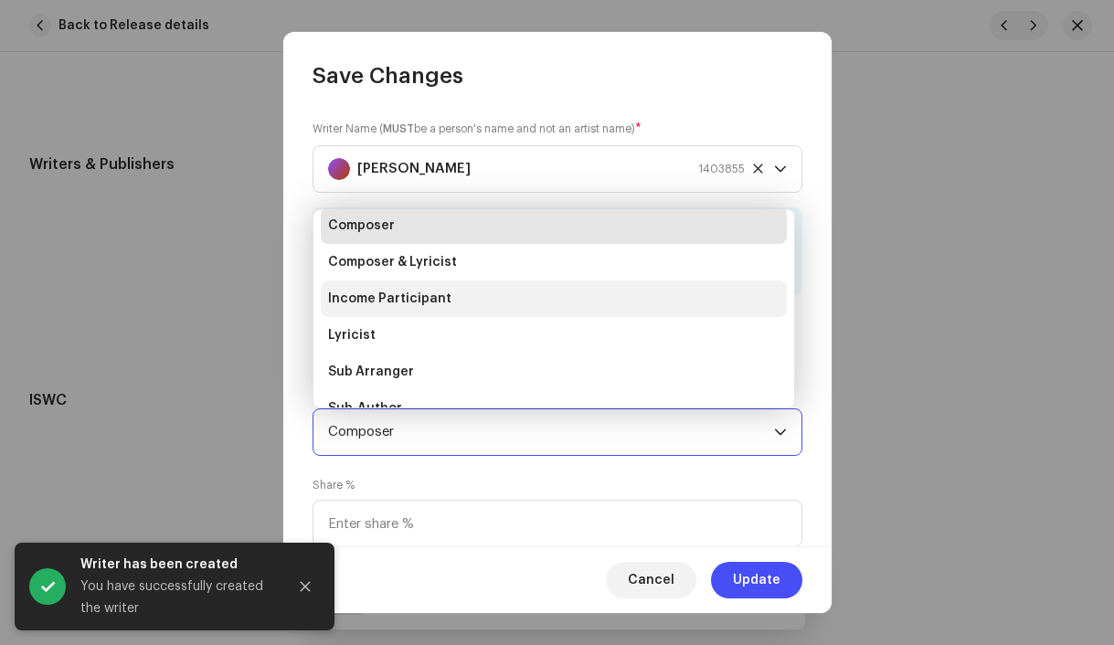
scroll to position [183, 0]
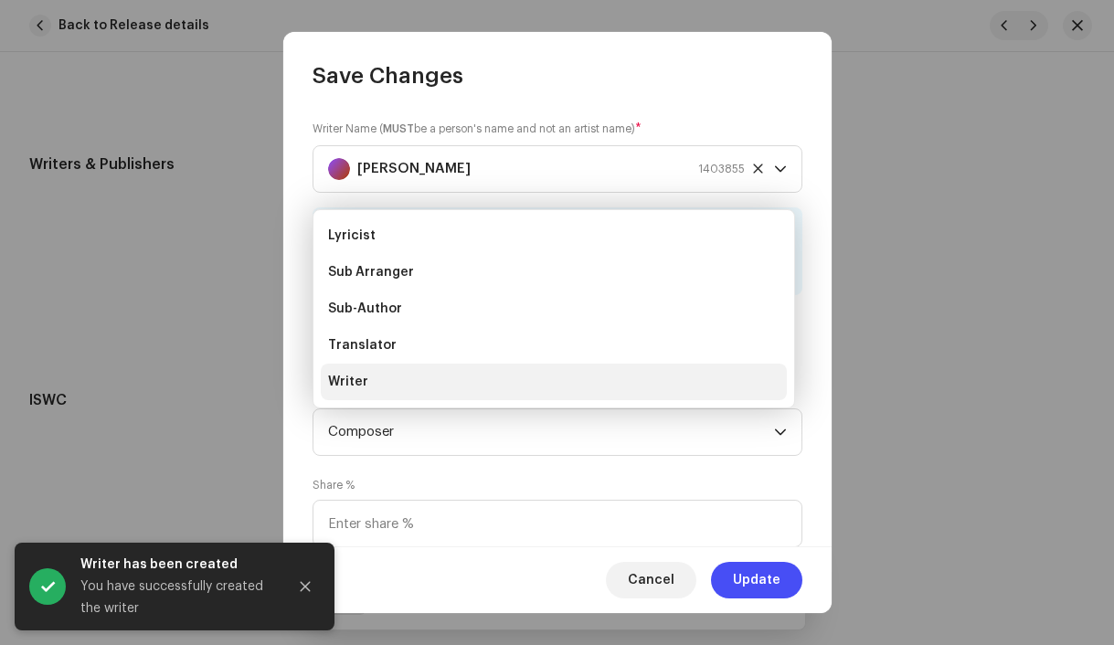
click at [432, 378] on li "Writer" at bounding box center [554, 382] width 466 height 37
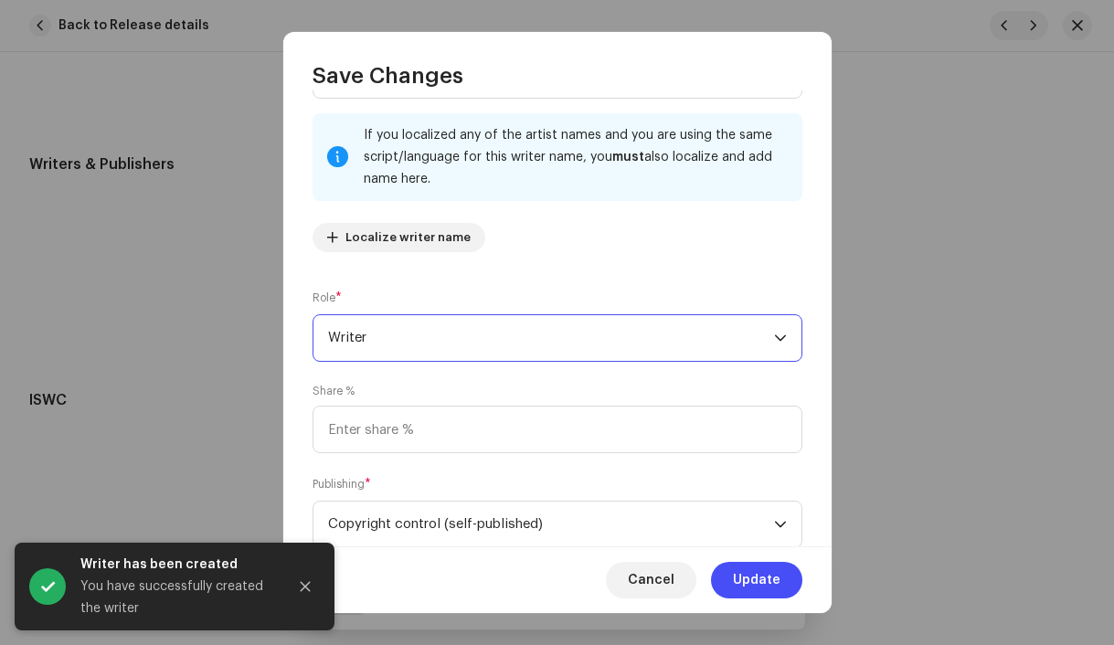
scroll to position [148, 0]
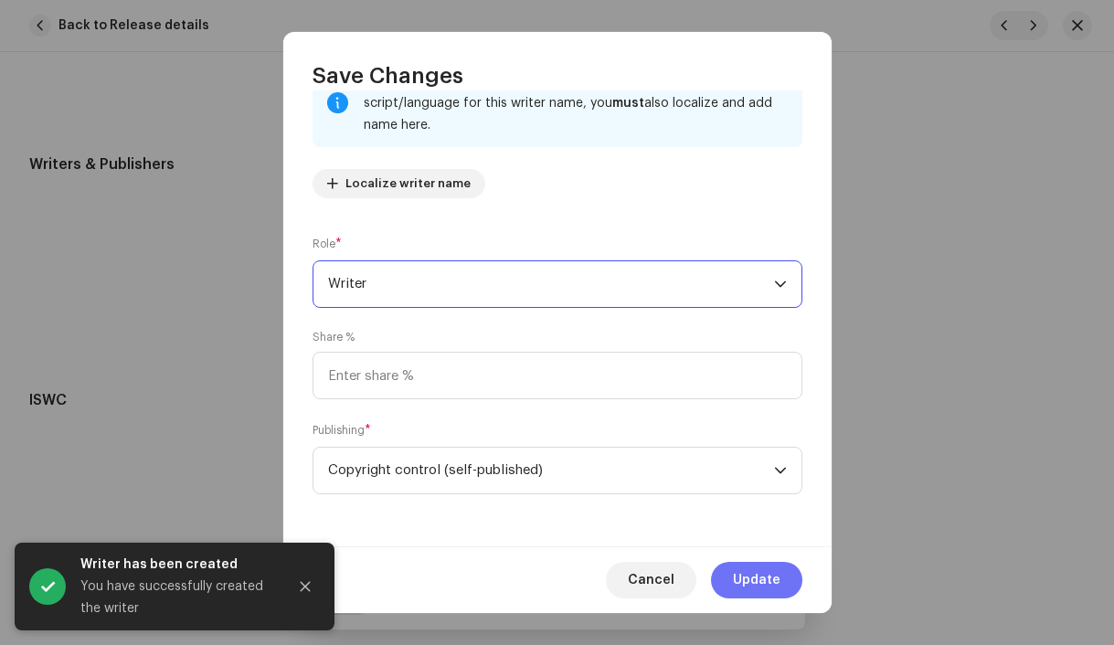
click at [756, 586] on span "Update" at bounding box center [757, 580] width 48 height 37
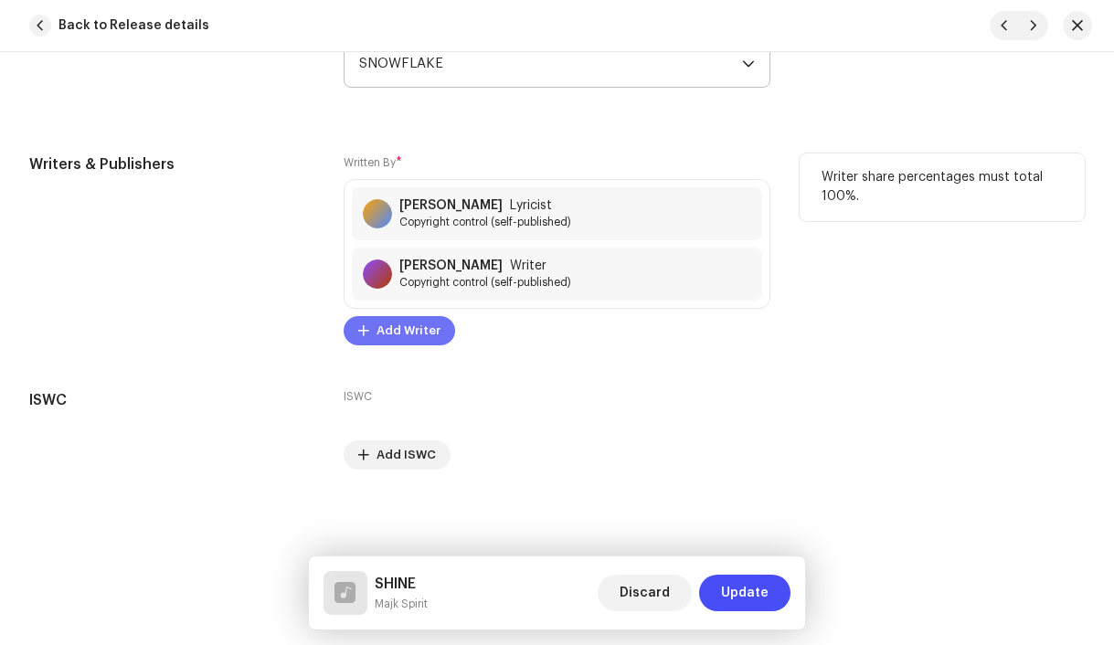
click at [426, 331] on span "Add Writer" at bounding box center [409, 331] width 64 height 37
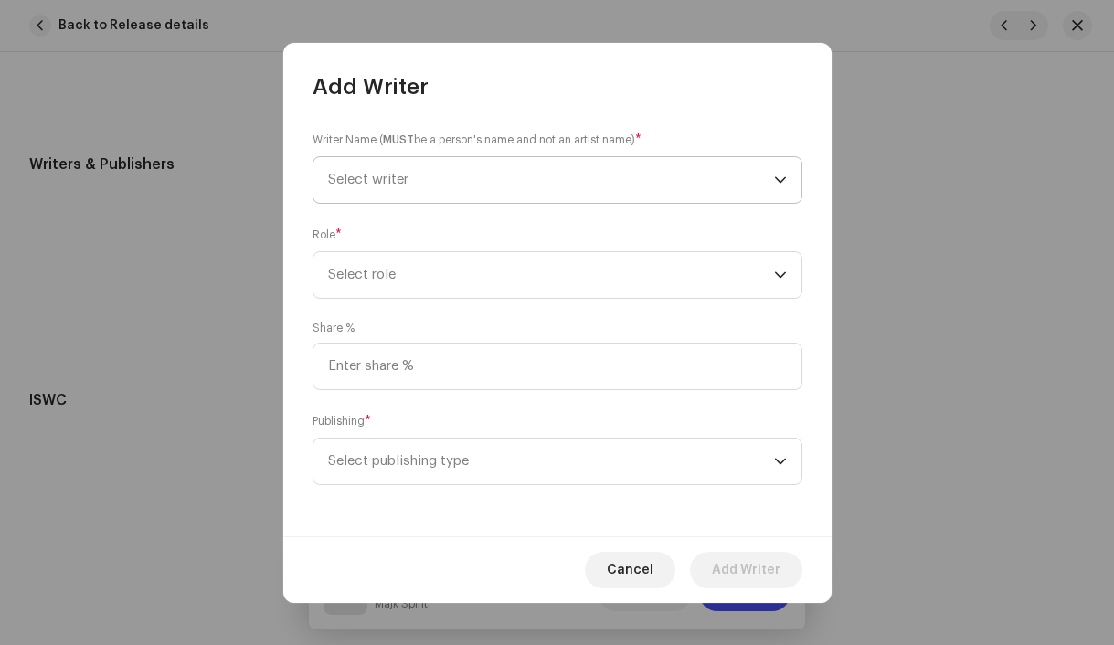
click at [378, 188] on span "Select writer" at bounding box center [551, 180] width 446 height 46
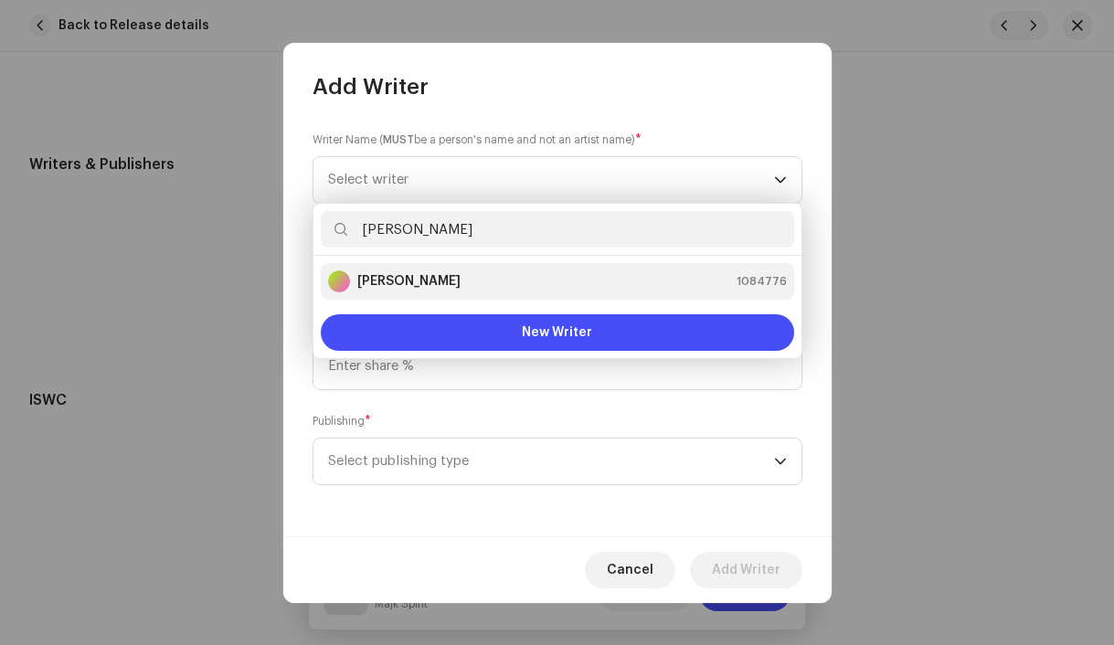
type input "[PERSON_NAME]"
click at [390, 282] on strong "[PERSON_NAME]" at bounding box center [408, 281] width 103 height 18
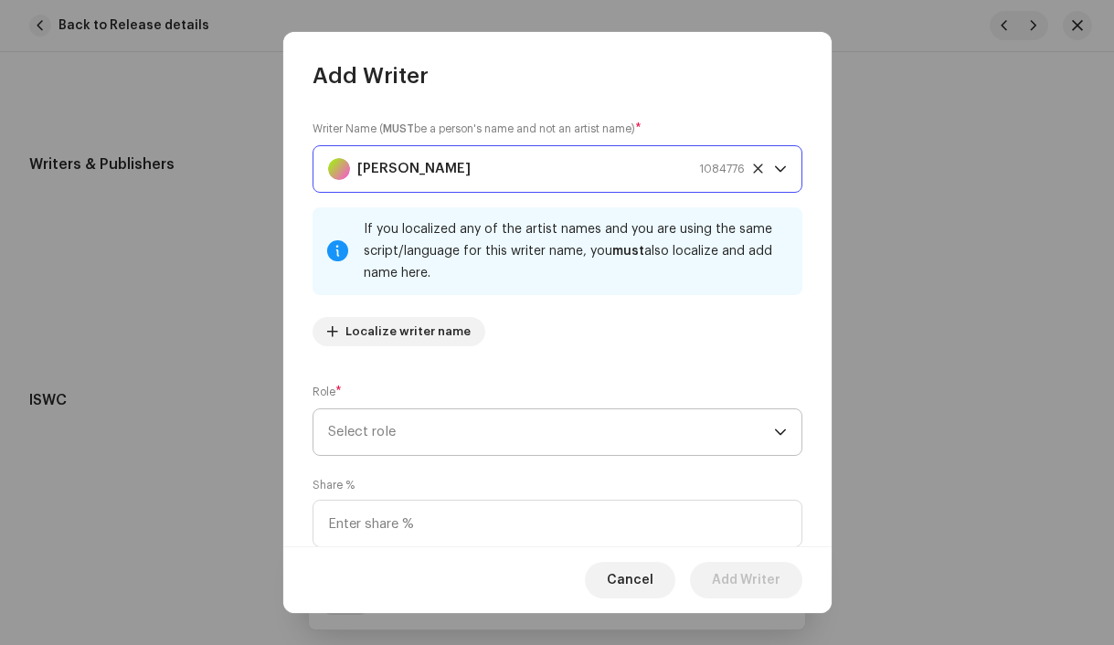
click at [416, 433] on span "Select role" at bounding box center [551, 433] width 446 height 46
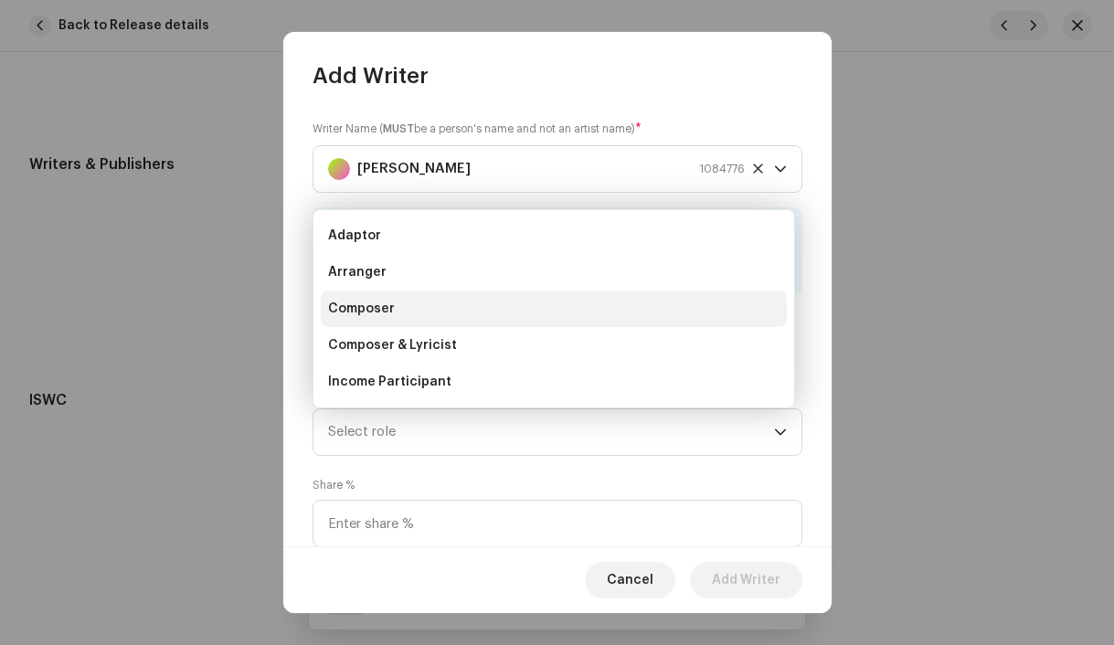
click at [401, 308] on li "Composer" at bounding box center [554, 309] width 466 height 37
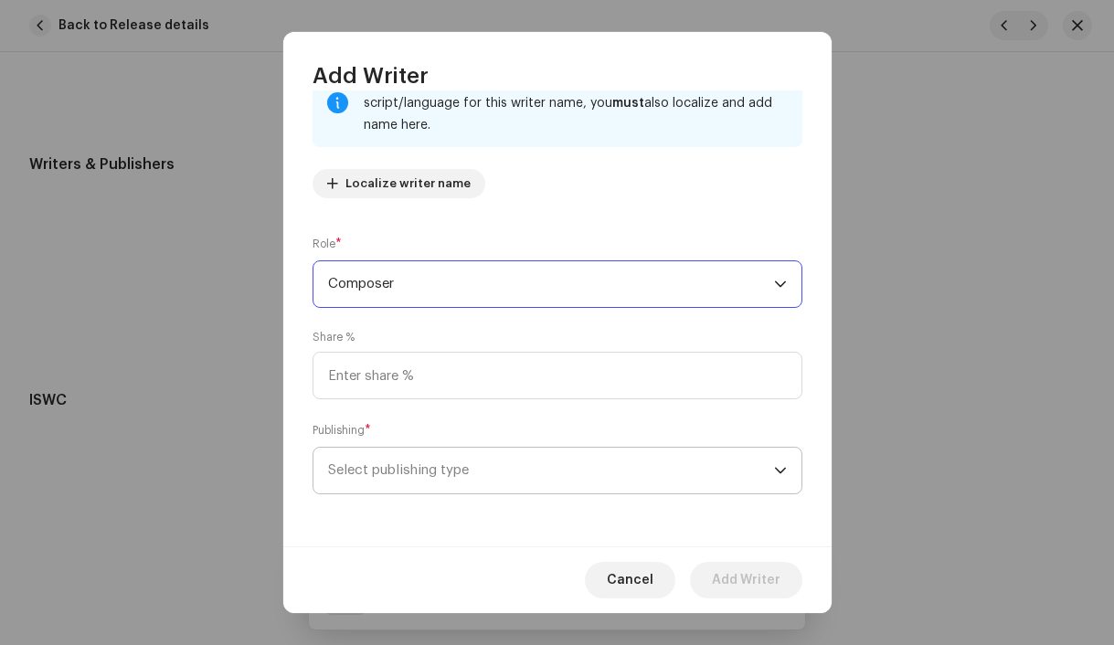
click at [434, 474] on span "Select publishing type" at bounding box center [551, 471] width 446 height 46
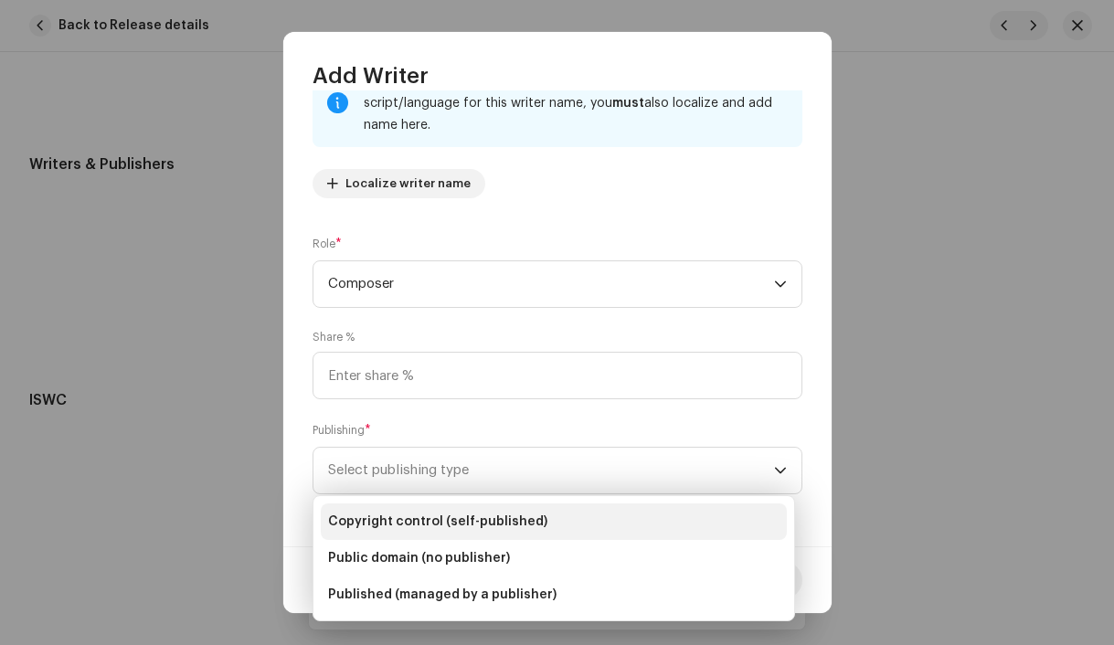
click at [442, 519] on span "Copyright control (self-published)" at bounding box center [437, 522] width 219 height 18
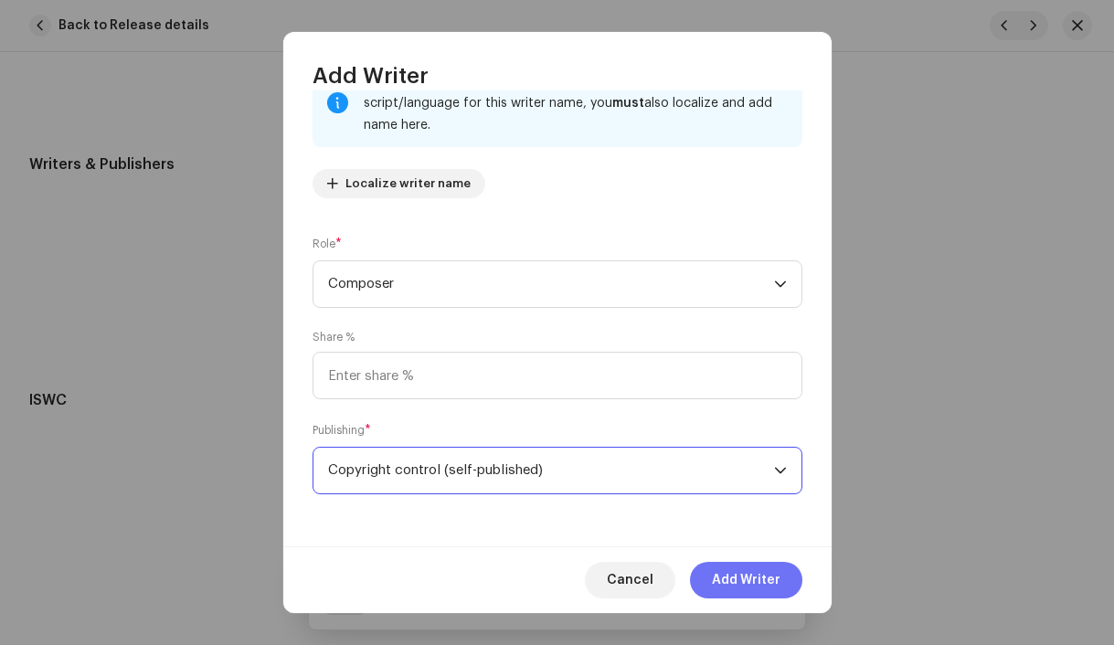
click at [739, 580] on span "Add Writer" at bounding box center [746, 580] width 69 height 37
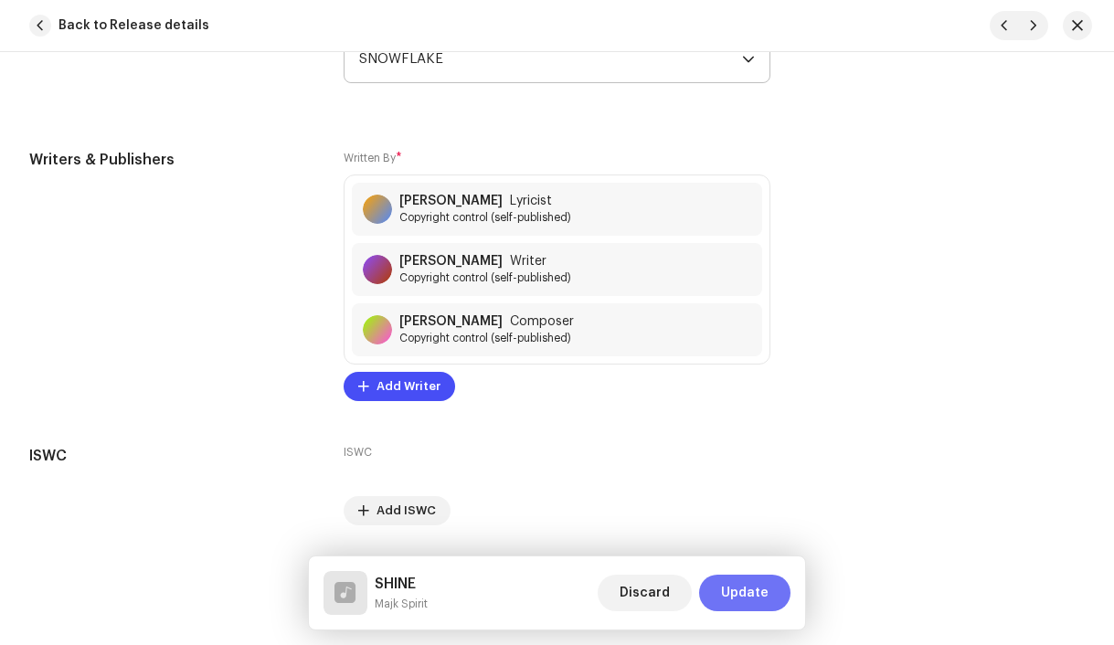
click at [742, 591] on span "Update" at bounding box center [745, 593] width 48 height 37
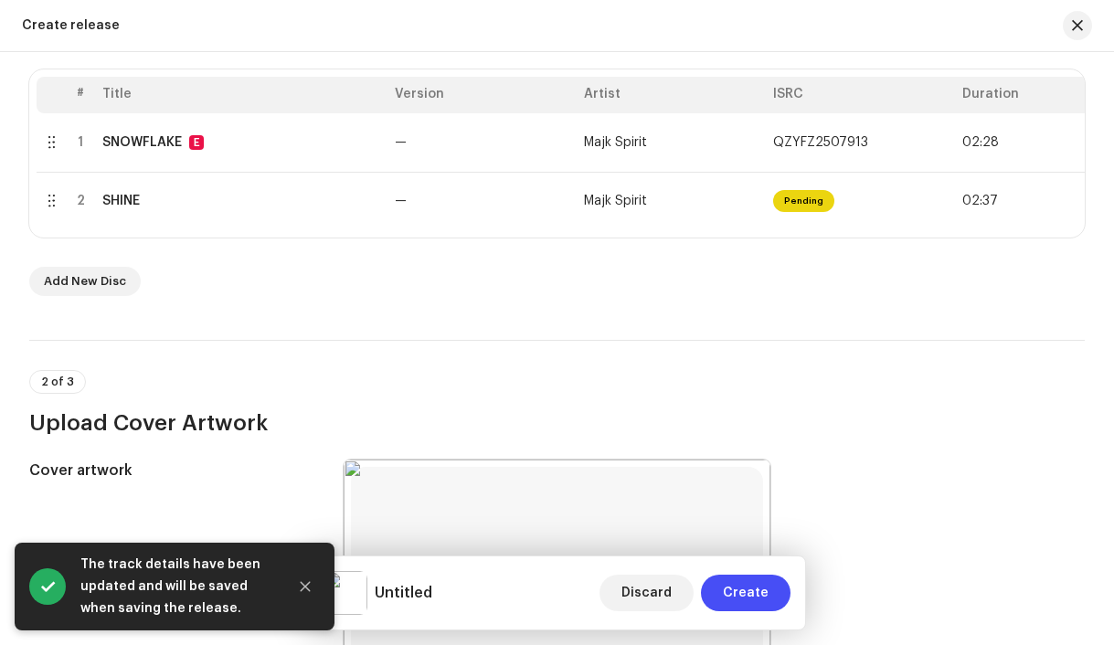
scroll to position [0, 74]
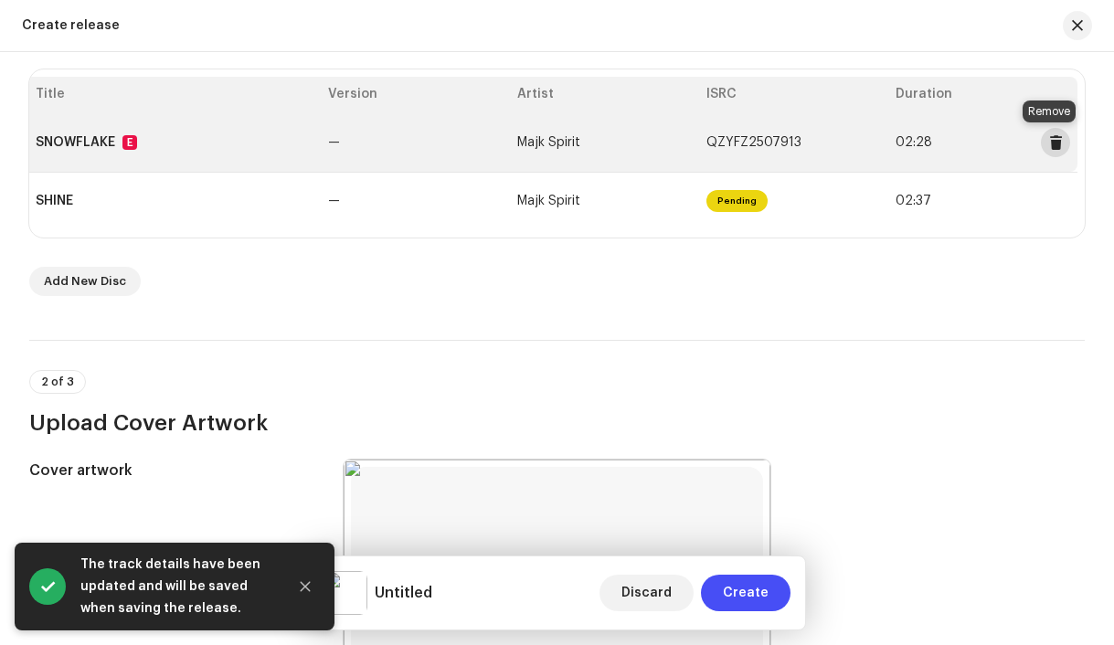
click at [1050, 145] on span at bounding box center [1057, 142] width 14 height 15
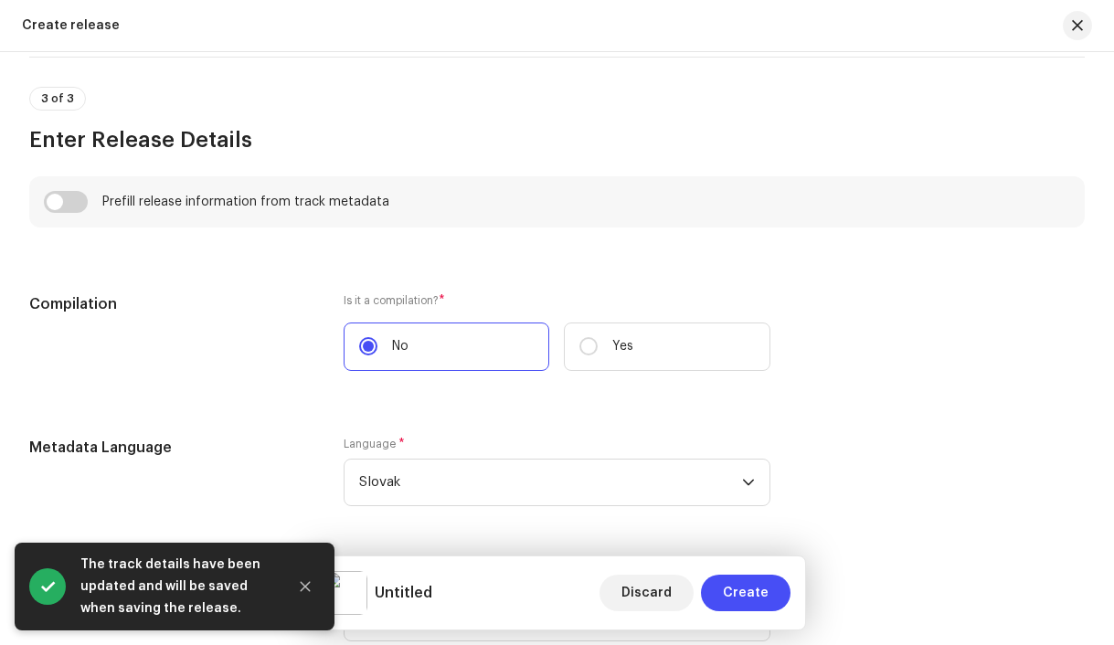
scroll to position [1199, 0]
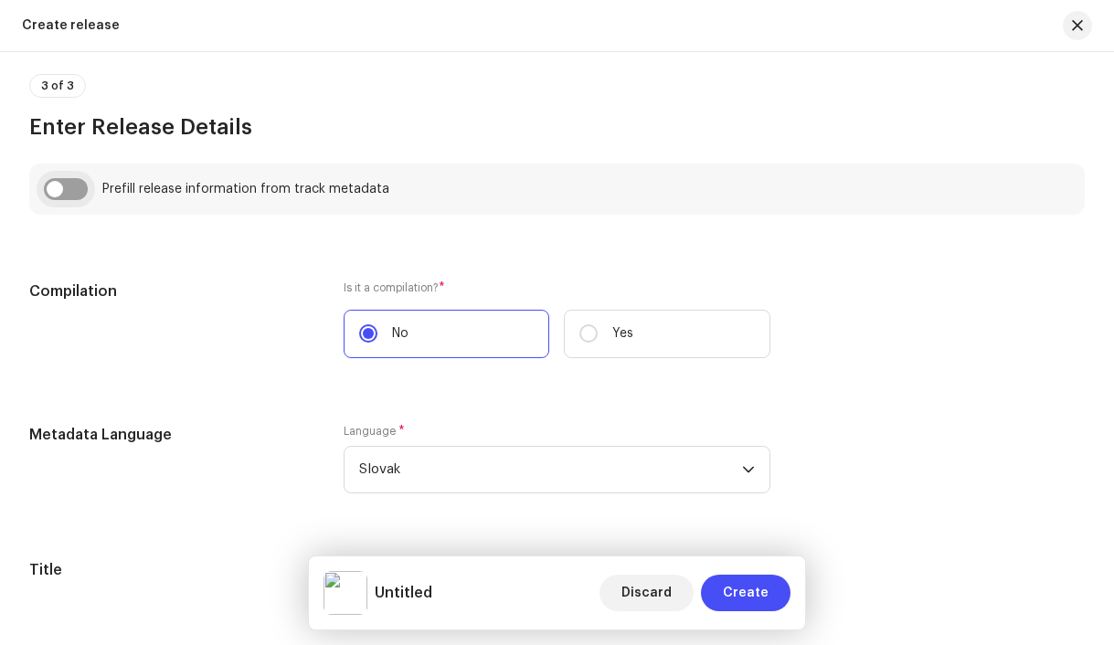
click at [57, 200] on input "checkbox" at bounding box center [66, 189] width 44 height 22
checkbox input "true"
type input "SHINE"
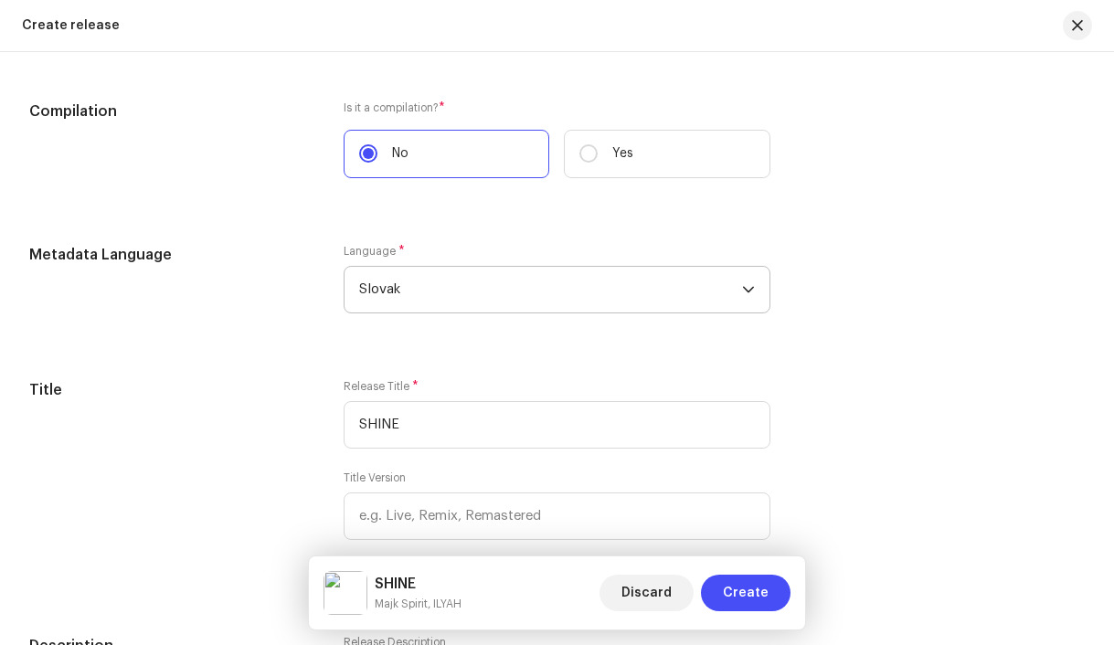
scroll to position [1492, 0]
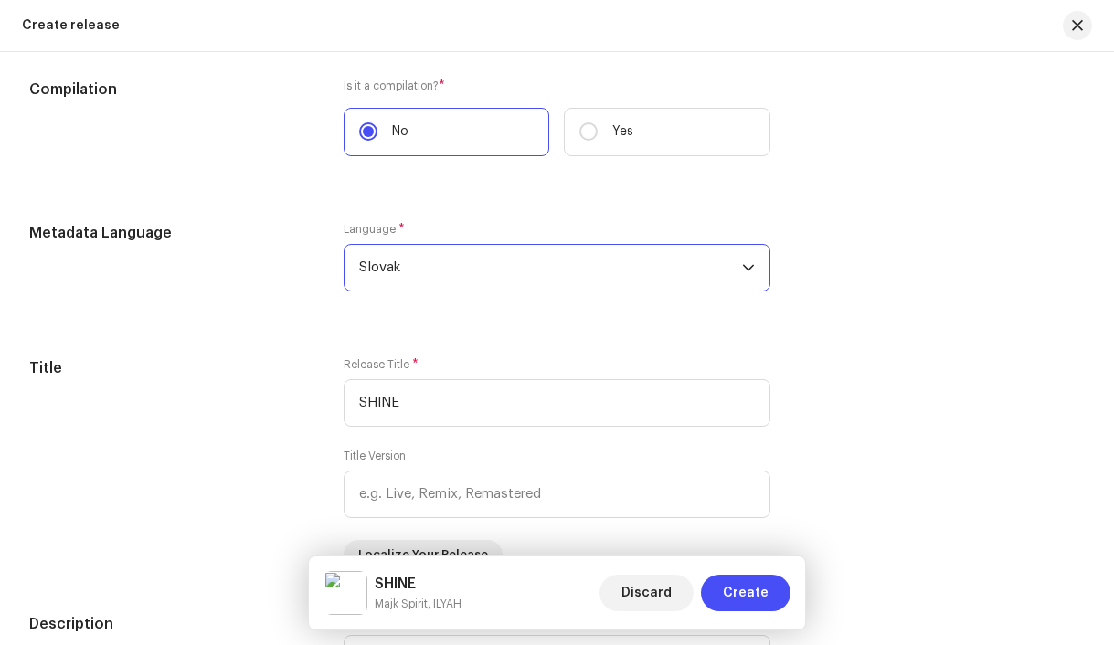
click at [404, 274] on span "Slovak" at bounding box center [551, 268] width 384 height 46
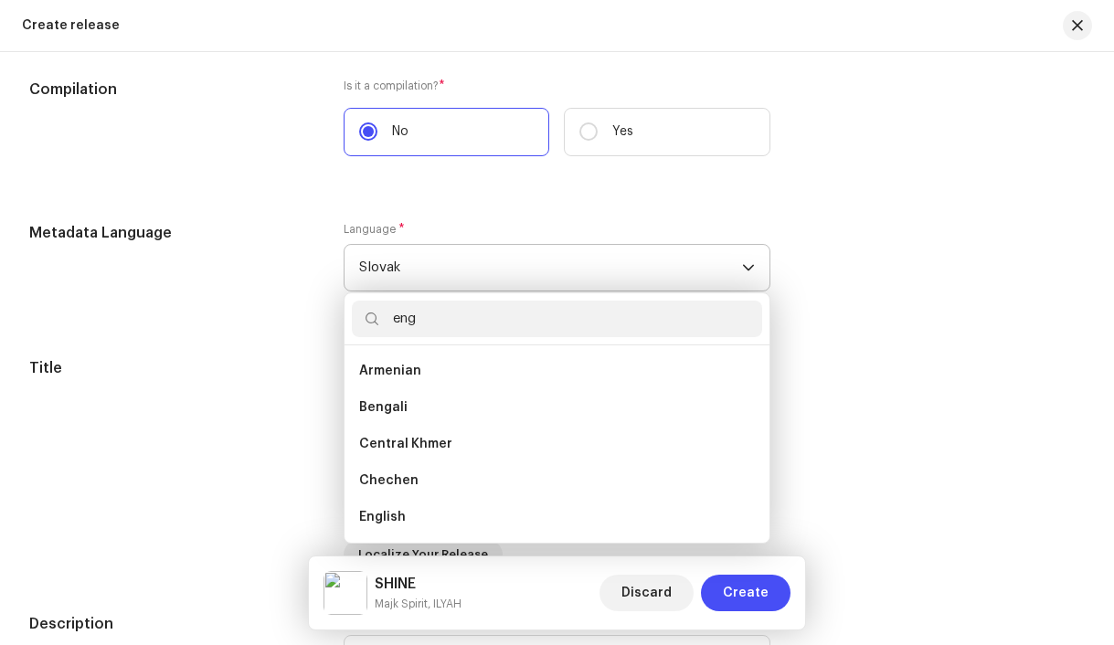
scroll to position [0, 0]
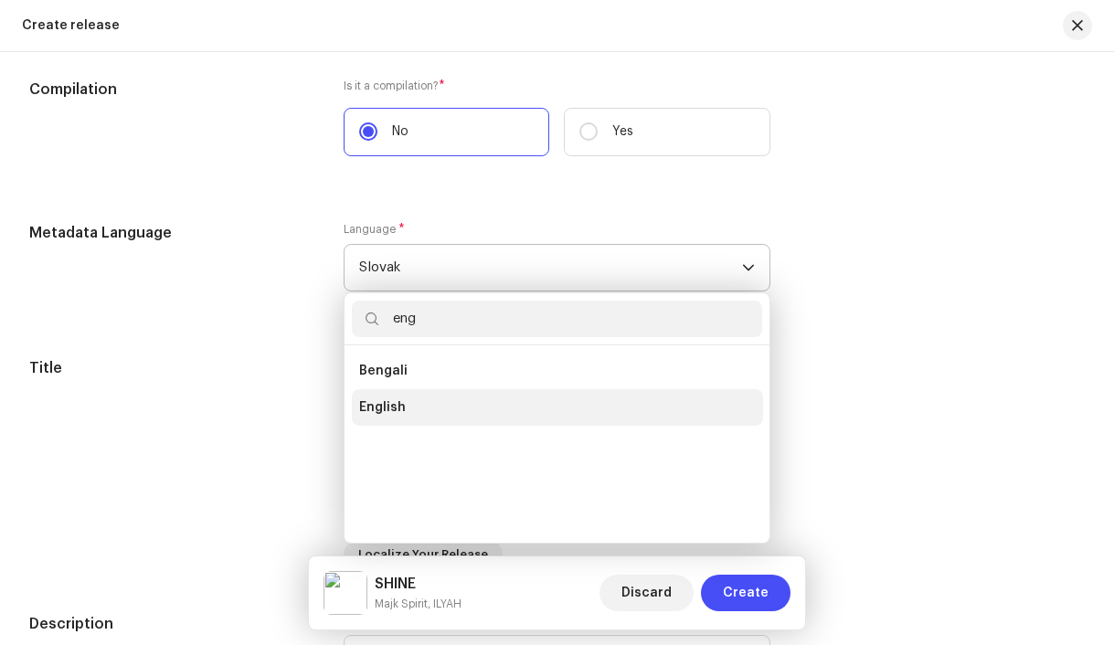
type input "eng"
click at [398, 407] on span "English" at bounding box center [382, 408] width 47 height 18
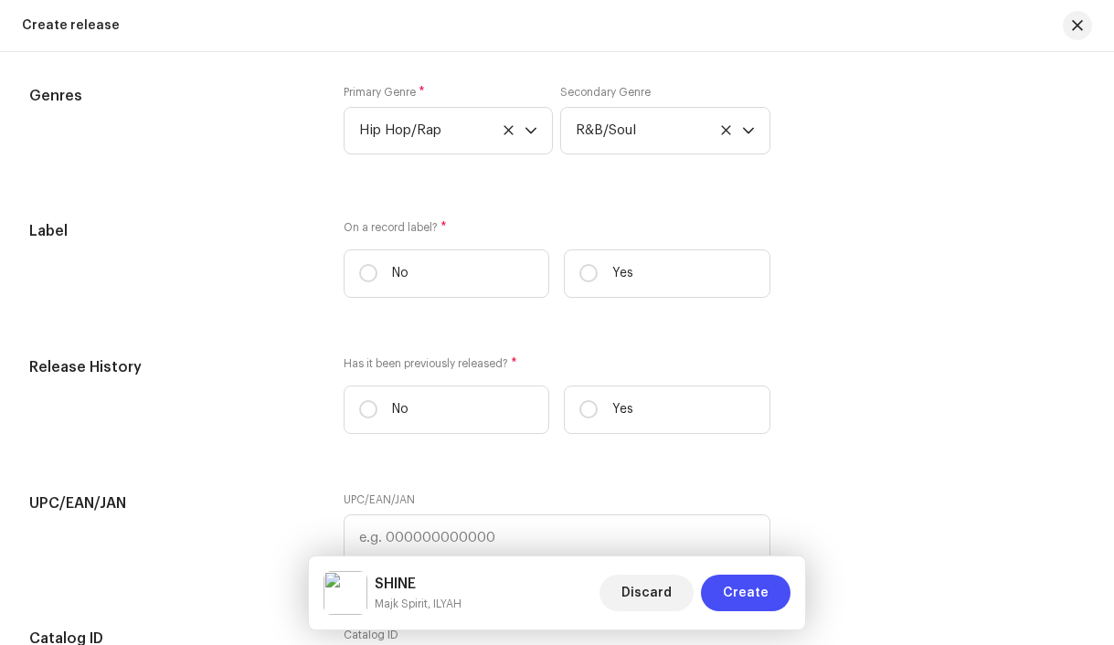
scroll to position [2983, 0]
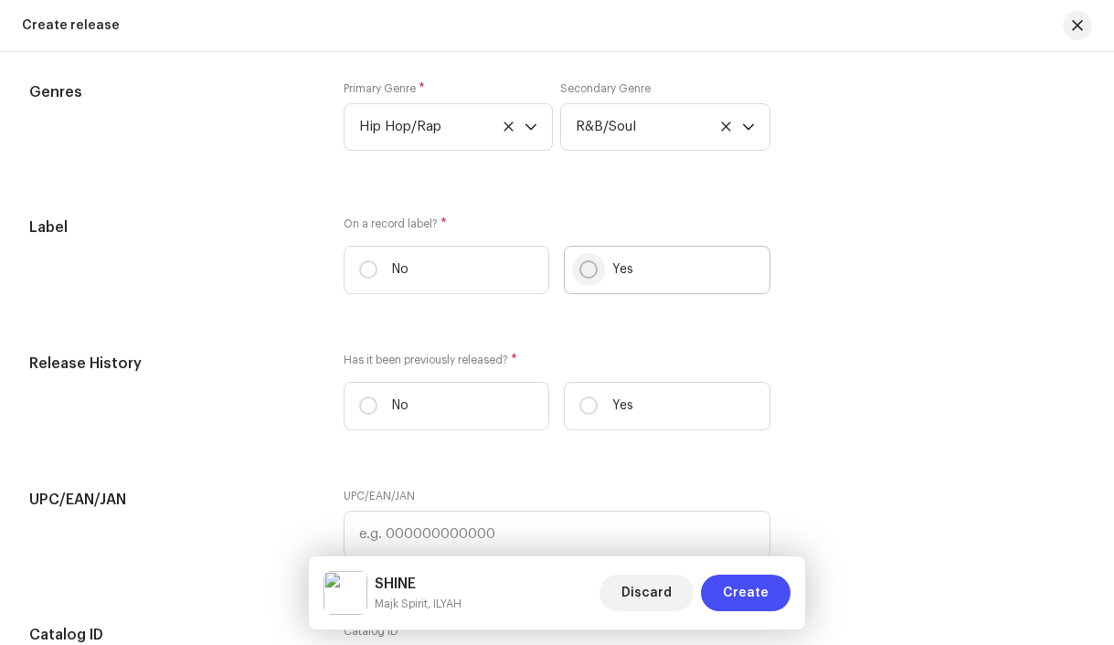
click at [584, 279] on input "Yes" at bounding box center [589, 270] width 18 height 18
radio input "true"
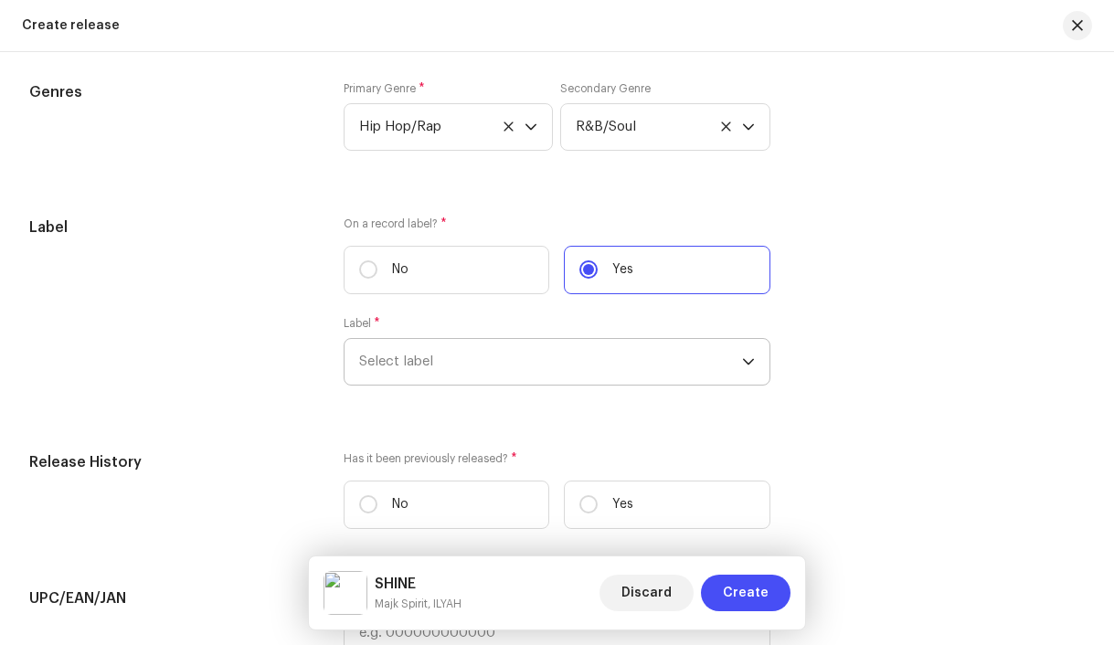
click at [494, 356] on span "Select label" at bounding box center [551, 362] width 384 height 46
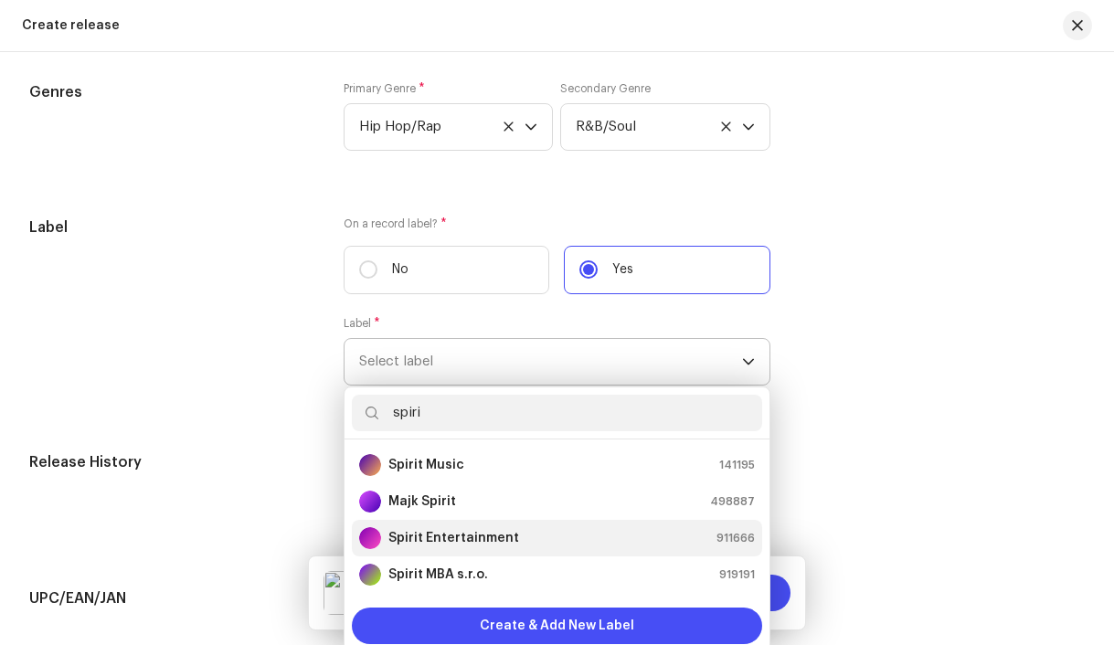
type input "spiri"
click at [524, 533] on li "Spirit Entertainment 911666" at bounding box center [557, 538] width 411 height 37
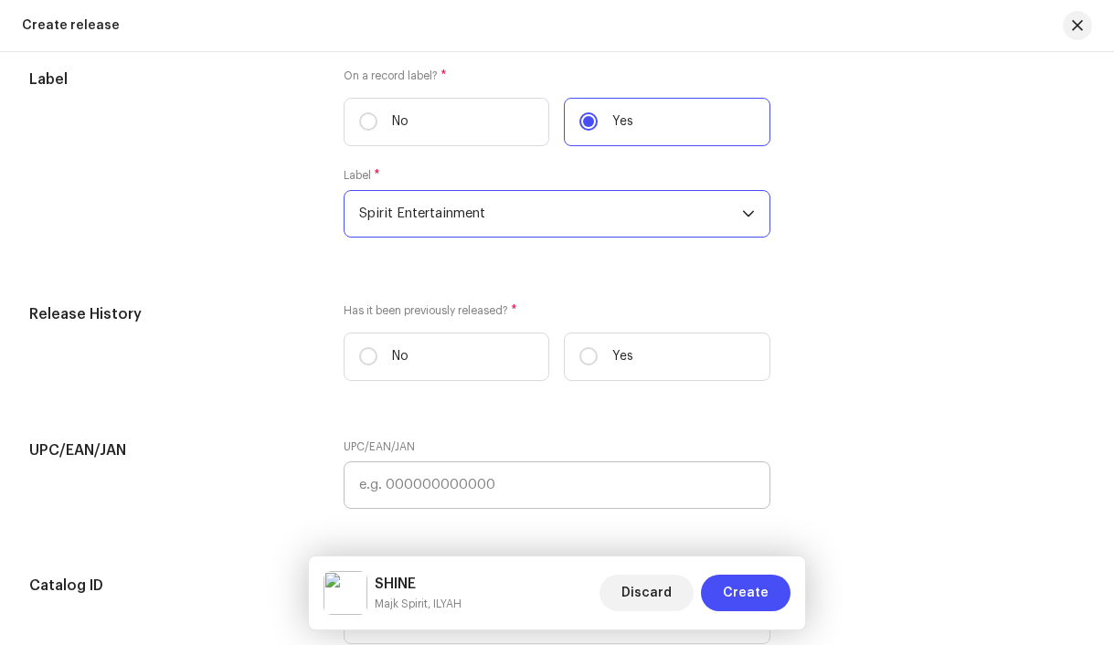
scroll to position [3154, 0]
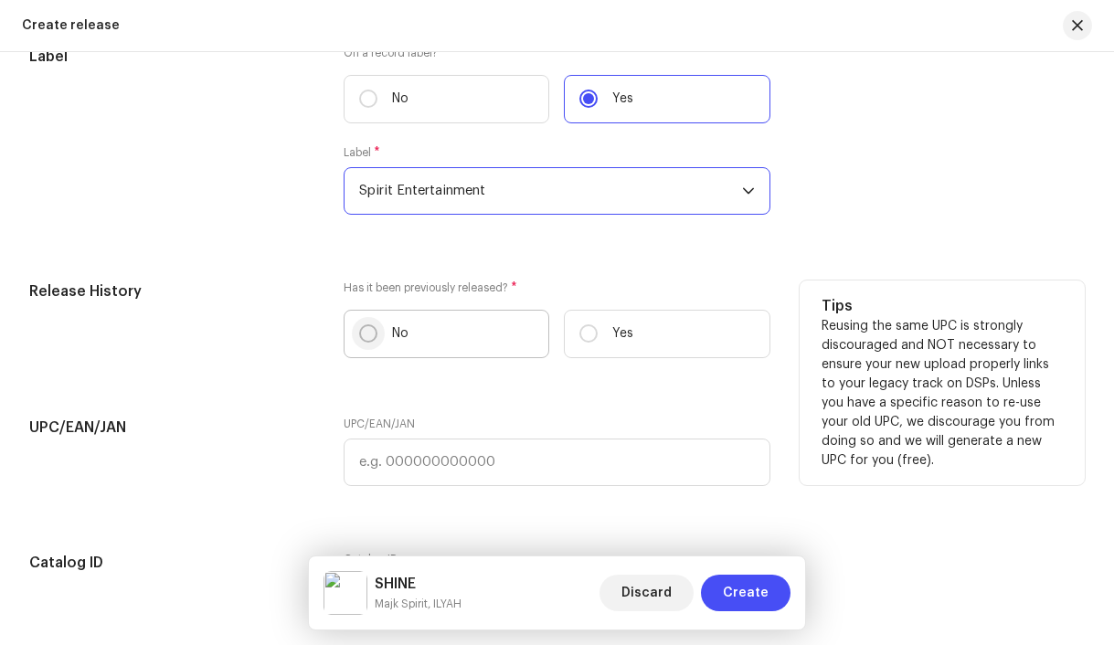
click at [363, 339] on input "No" at bounding box center [368, 334] width 18 height 18
radio input "true"
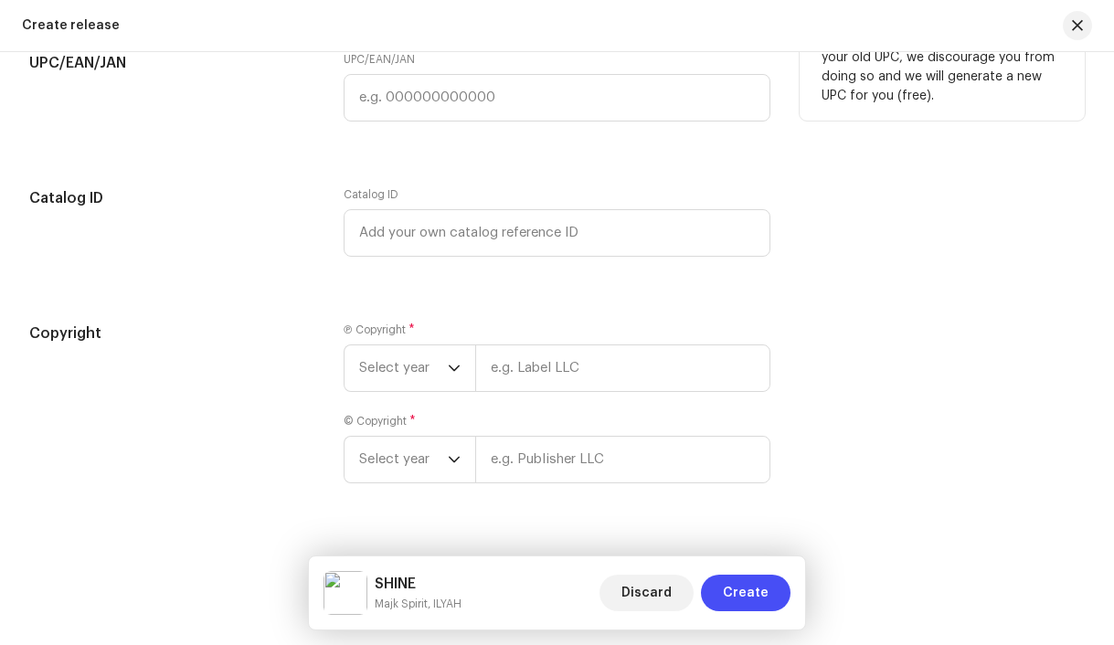
scroll to position [3564, 0]
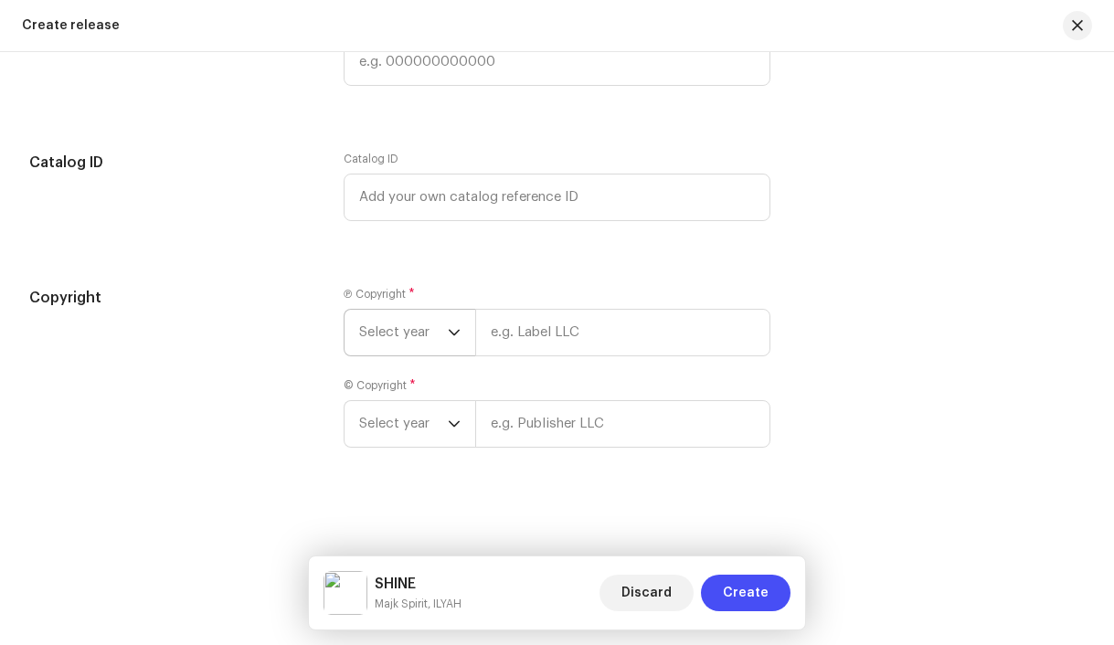
click at [378, 338] on span "Select year" at bounding box center [403, 333] width 89 height 46
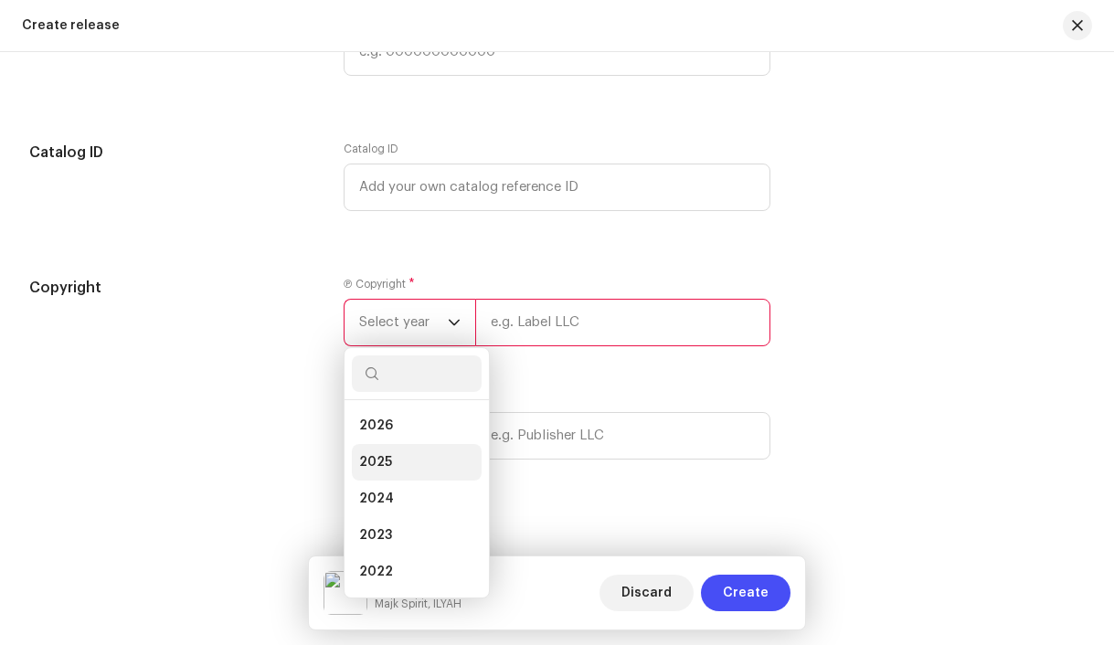
click at [377, 469] on span "2025" at bounding box center [375, 462] width 33 height 18
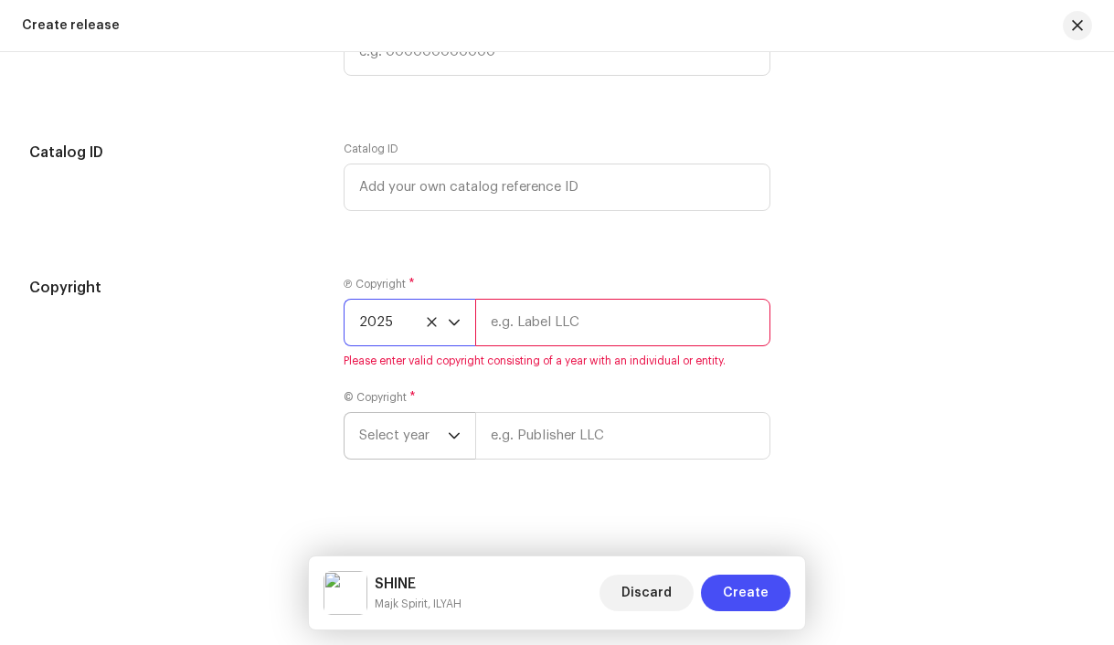
click at [392, 454] on span "Select year" at bounding box center [403, 436] width 89 height 46
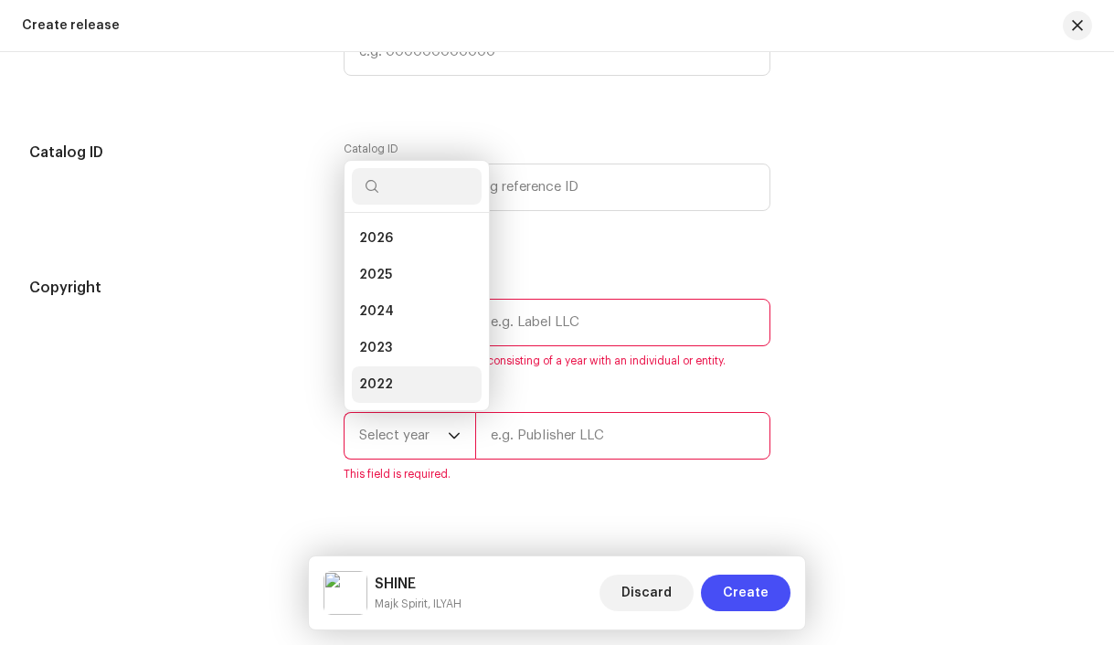
scroll to position [29, 0]
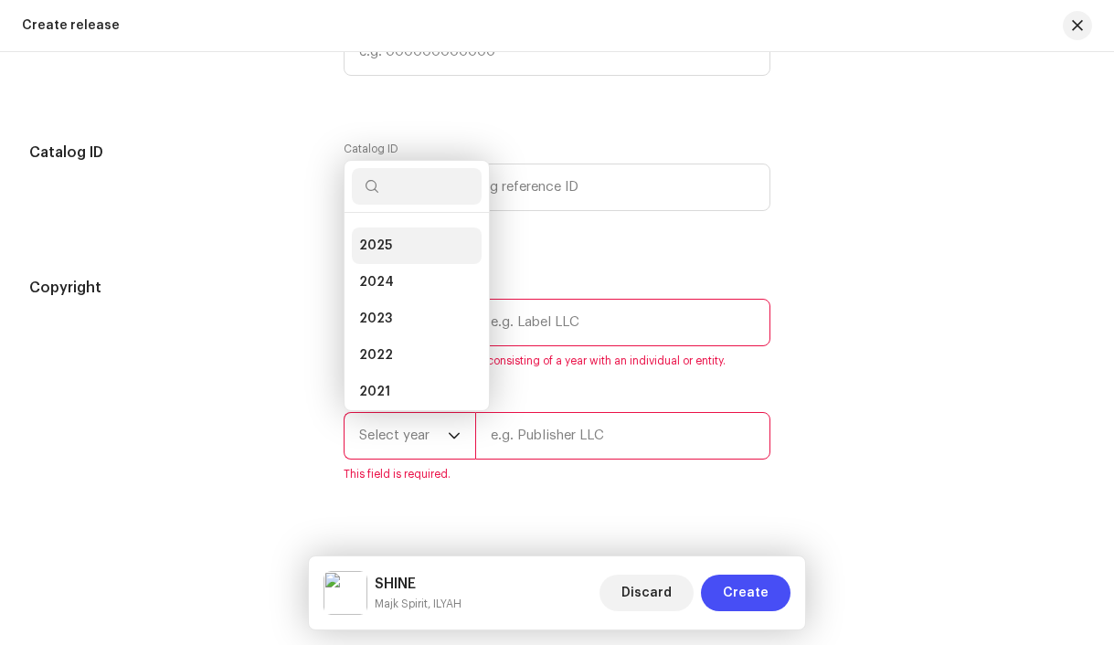
click at [380, 255] on span "2025" at bounding box center [375, 246] width 33 height 18
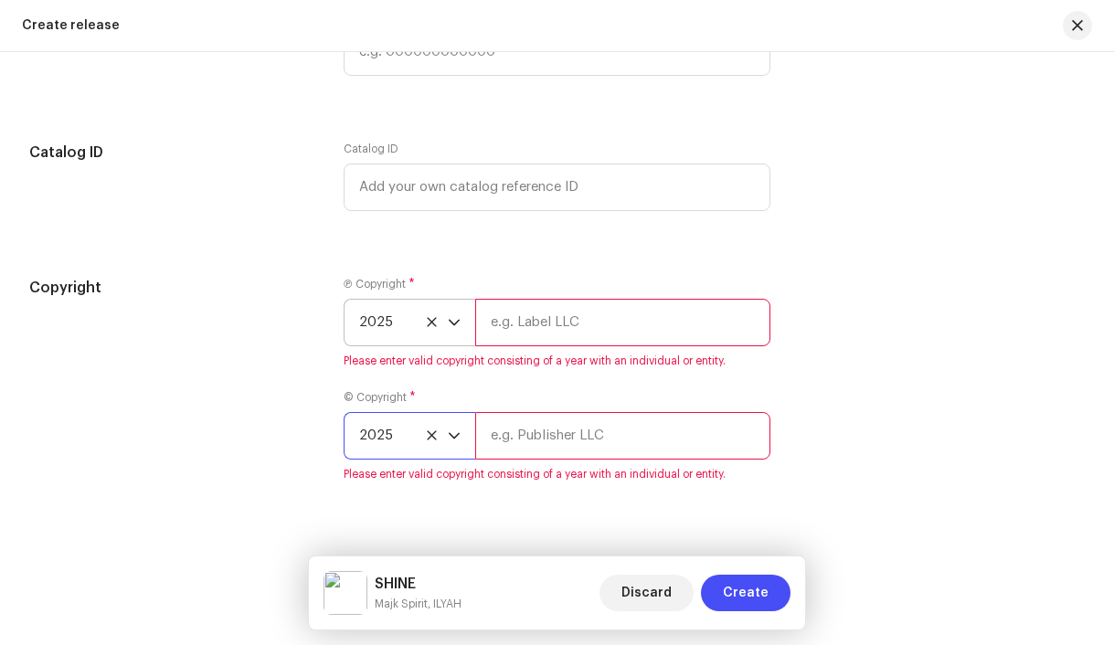
click at [553, 341] on input "text" at bounding box center [623, 323] width 296 height 48
type input "Spirit Entertainment, distributed by Bloomdi"
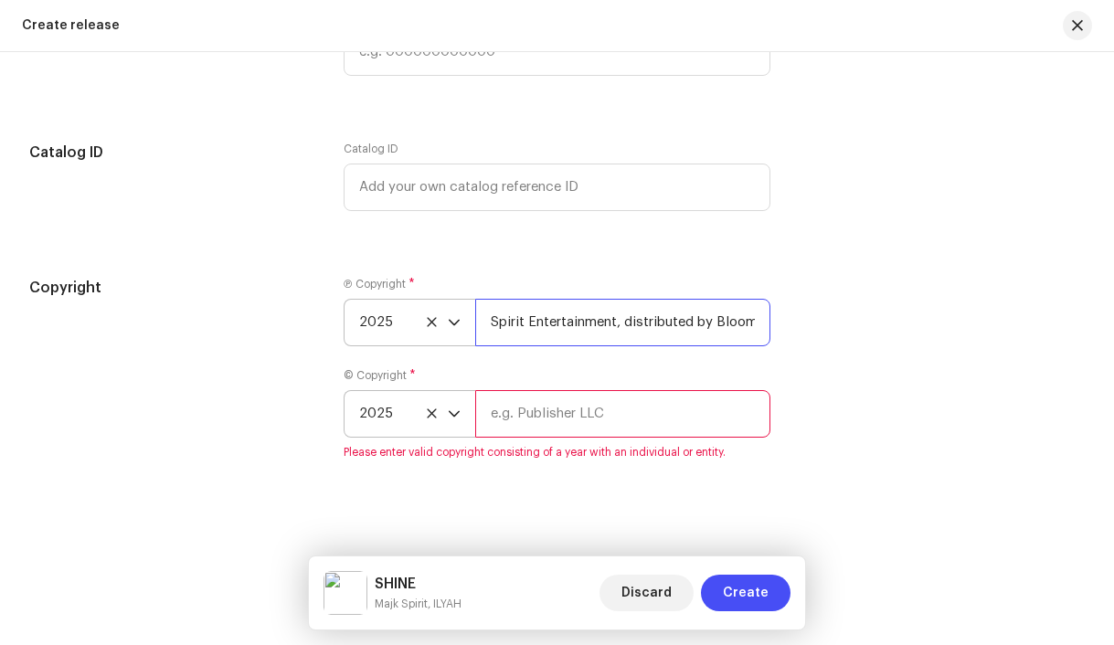
click at [549, 334] on input "Spirit Entertainment, distributed by Bloomdi" at bounding box center [623, 323] width 296 height 48
click at [570, 424] on input "text" at bounding box center [623, 414] width 296 height 48
paste input "Spirit Entertainment, distributed by Bloomdi"
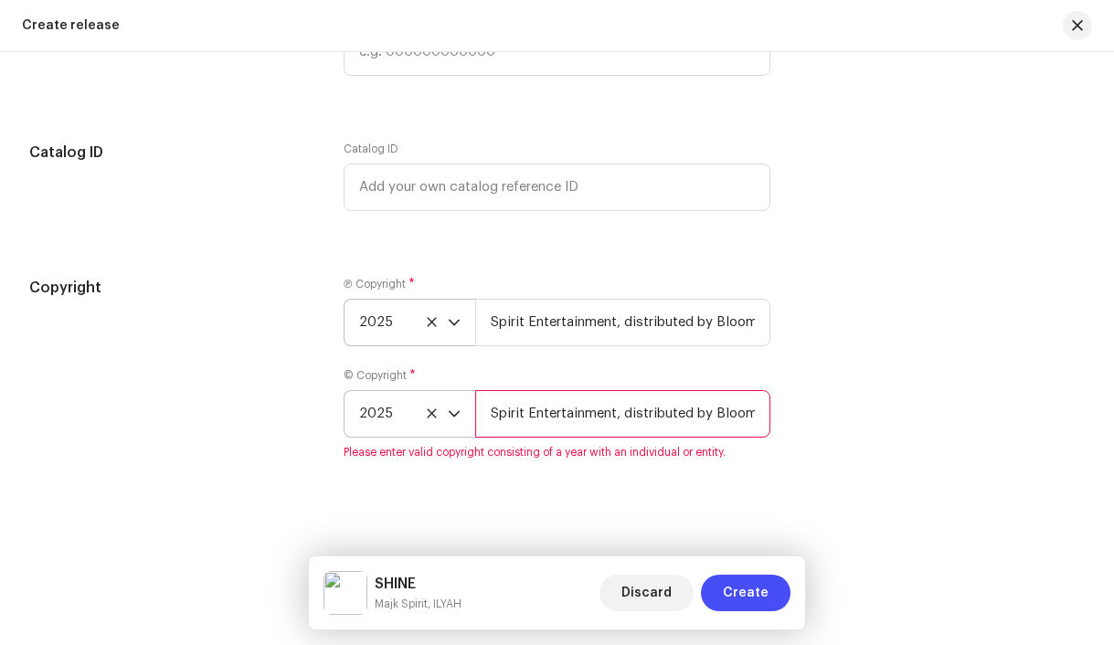
scroll to position [0, 21]
type input "Spirit Entertainment, distributed by Bloomdi"
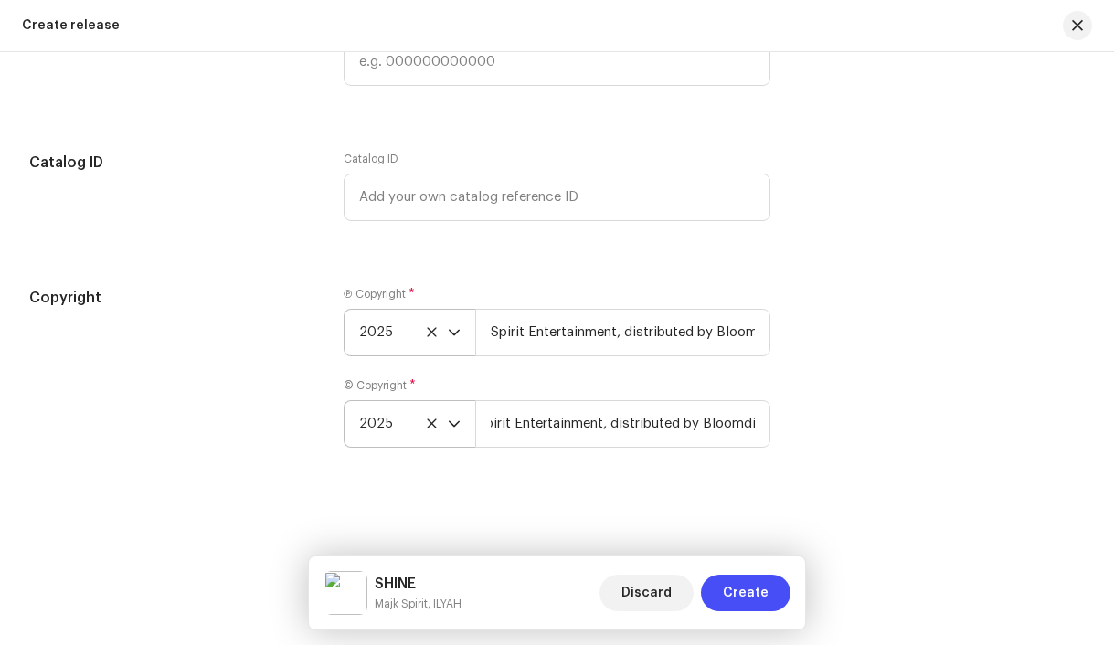
click at [574, 506] on div "Create a new release We’ll guide you through everything — from track selection …" at bounding box center [557, 348] width 1114 height 593
click at [730, 592] on span "Create" at bounding box center [746, 593] width 46 height 37
